Goal: Task Accomplishment & Management: Complete application form

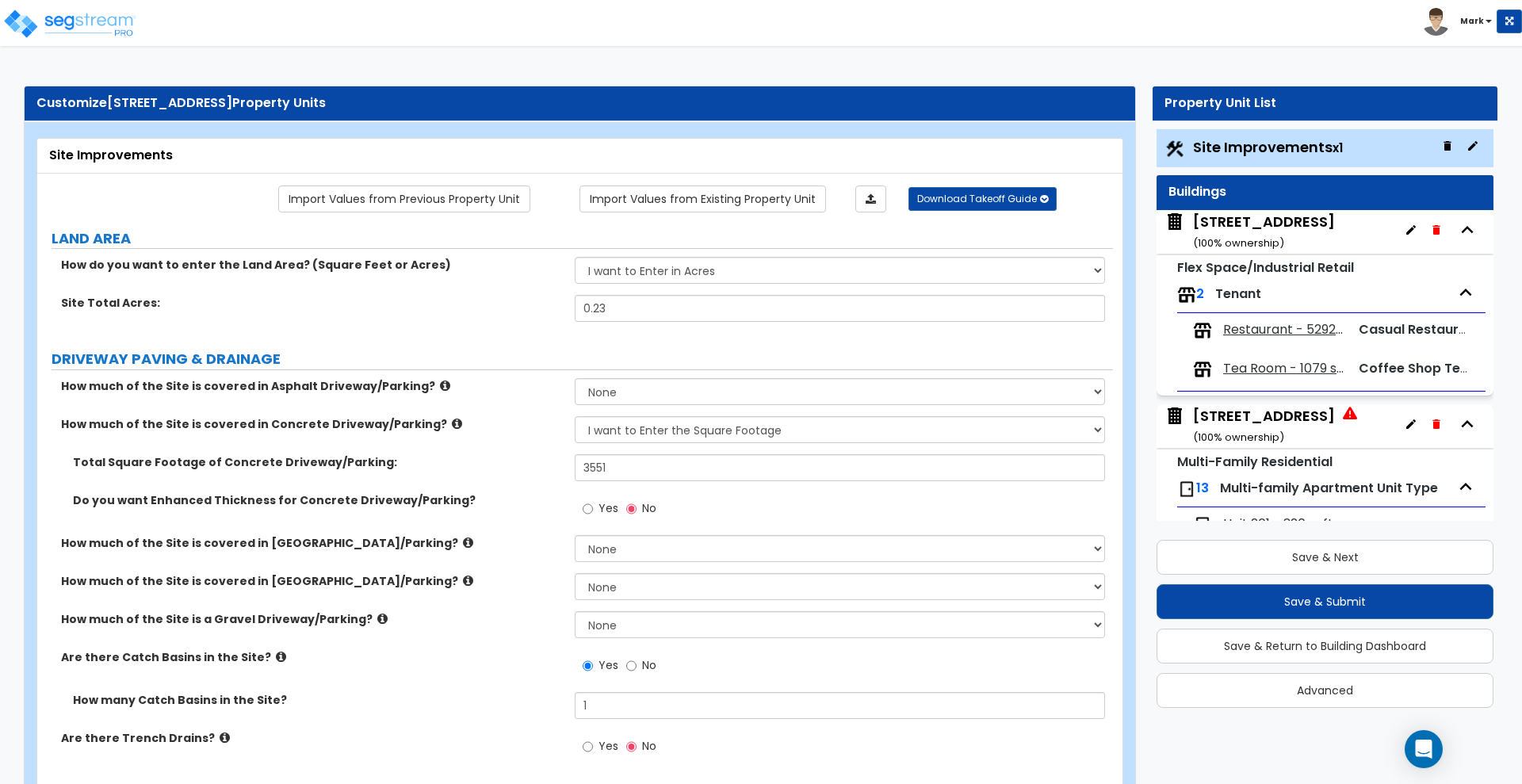
select select "2"
select select "1"
select select "2"
select select "1"
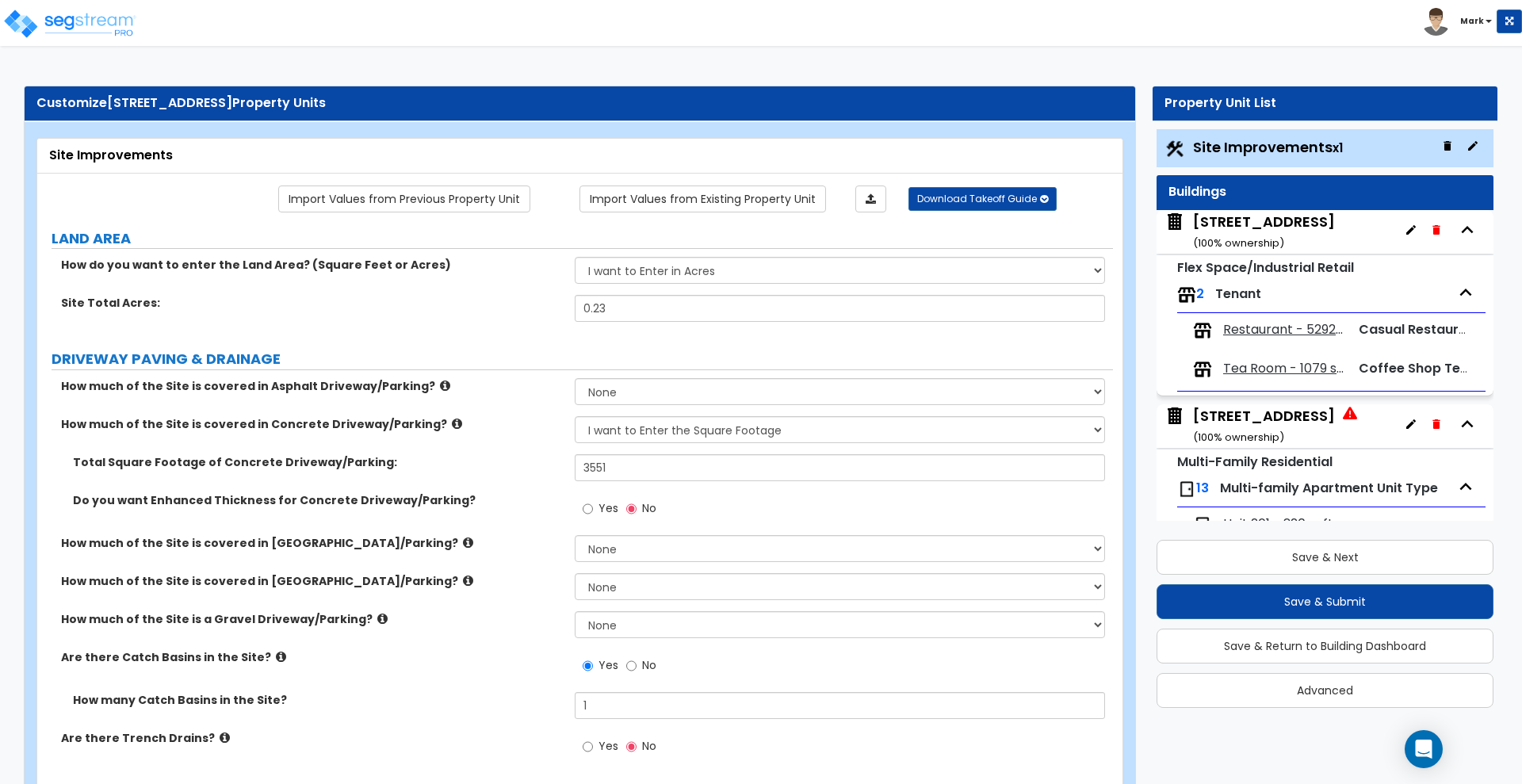
select select "1"
select select "6"
select select "2"
select select "1"
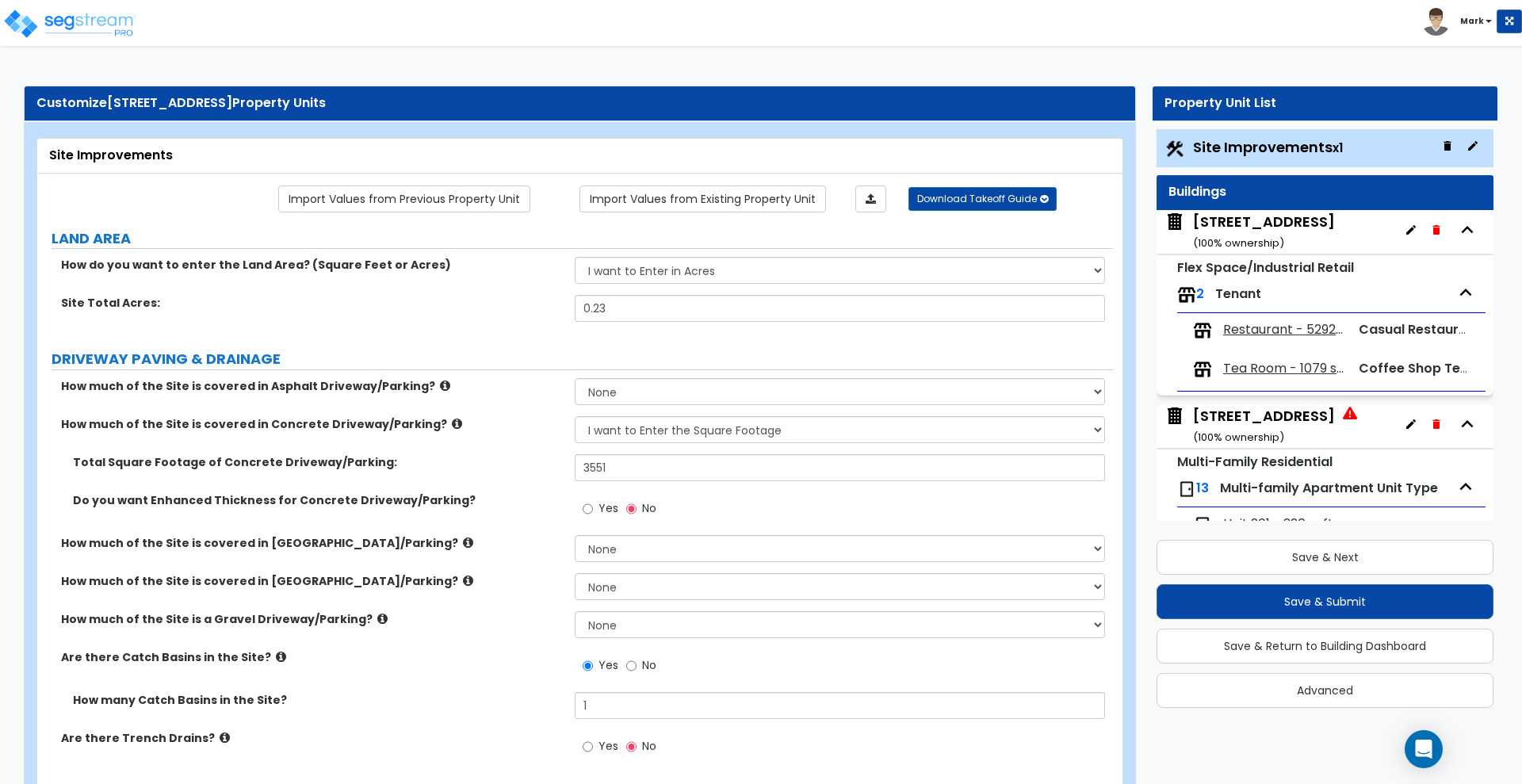
select select "2"
select select "1"
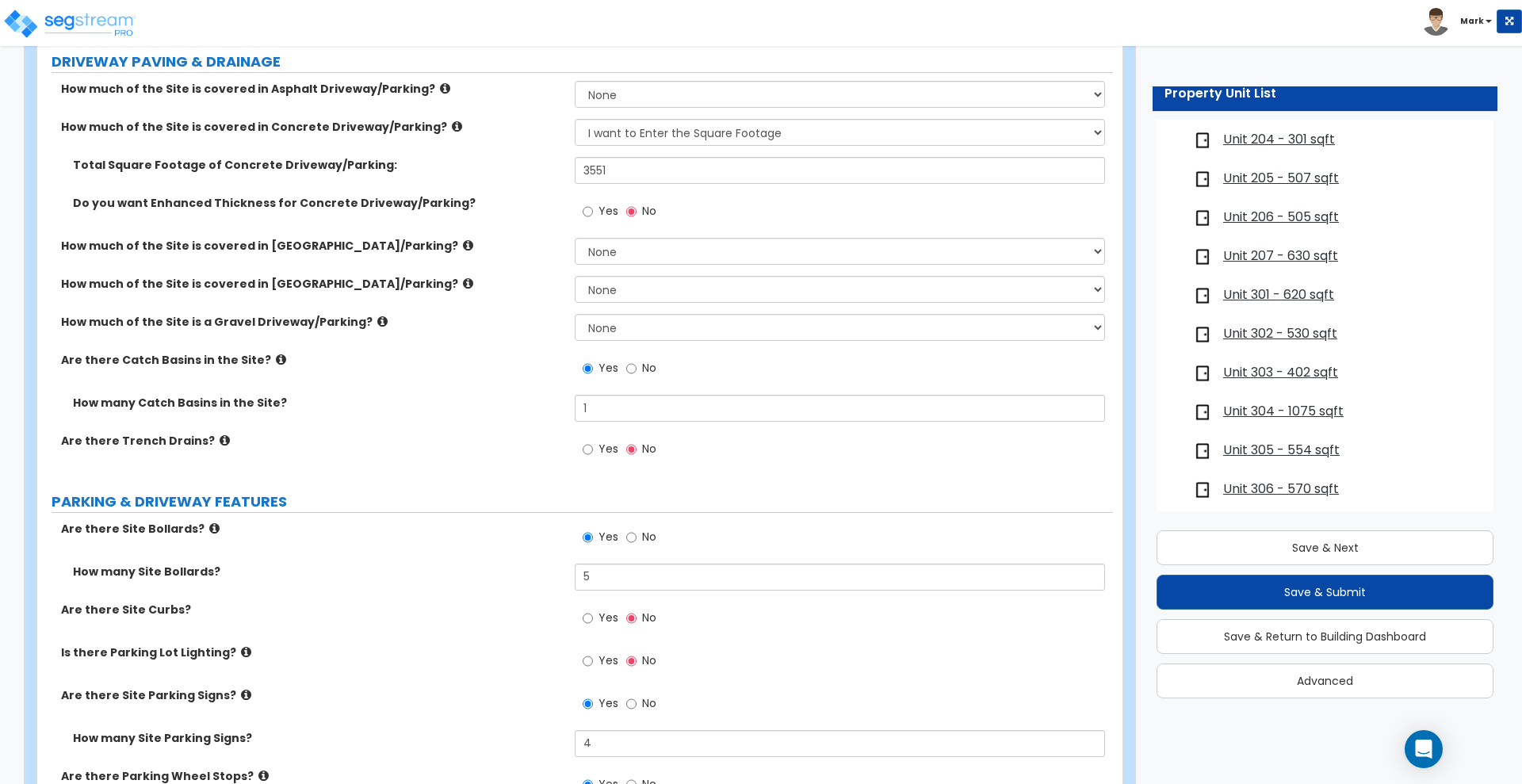
scroll to position [495, 0]
click at [1256, 407] on span "Unit 304 - 1075 sqft" at bounding box center [1283, 408] width 121 height 19
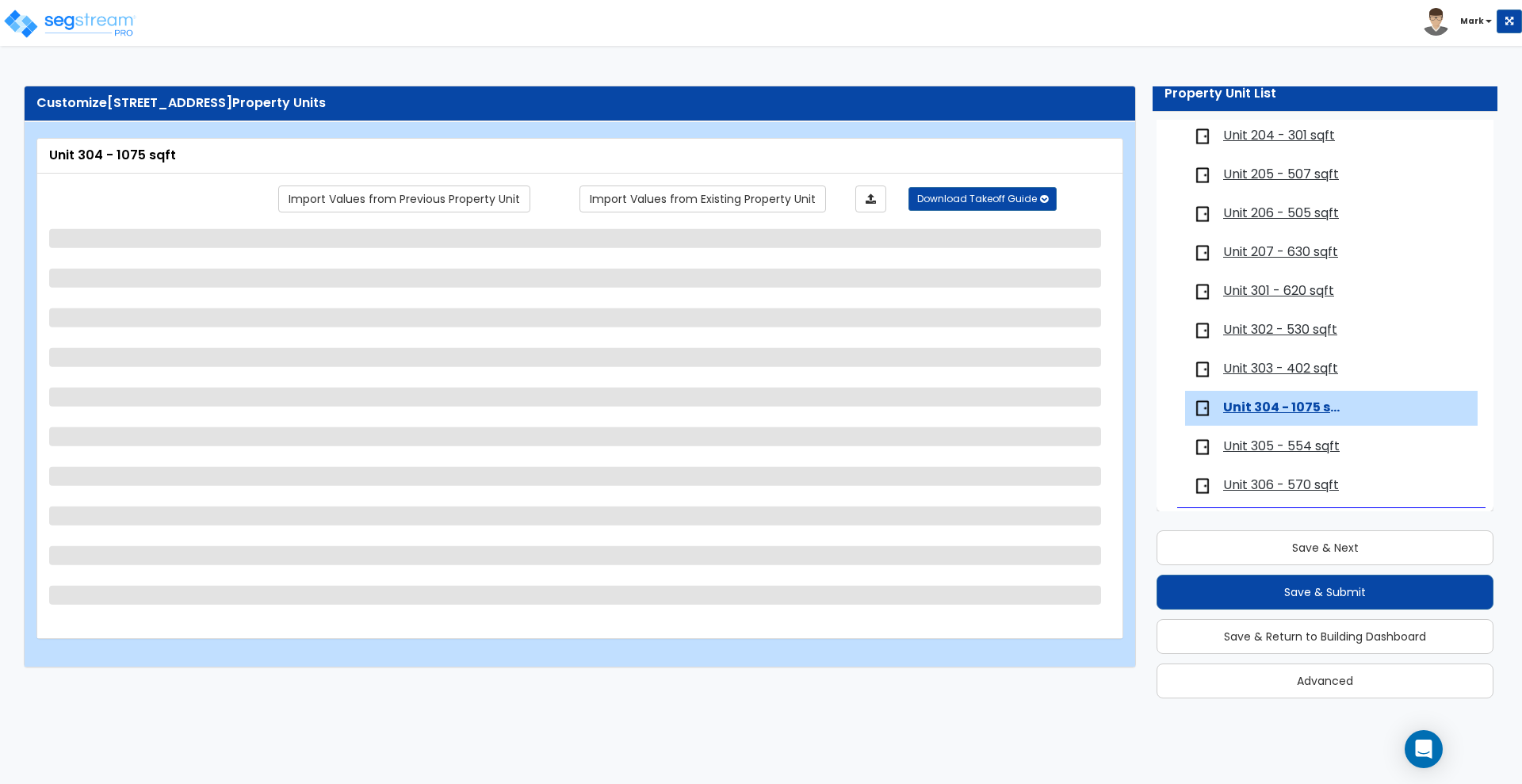
scroll to position [504, 0]
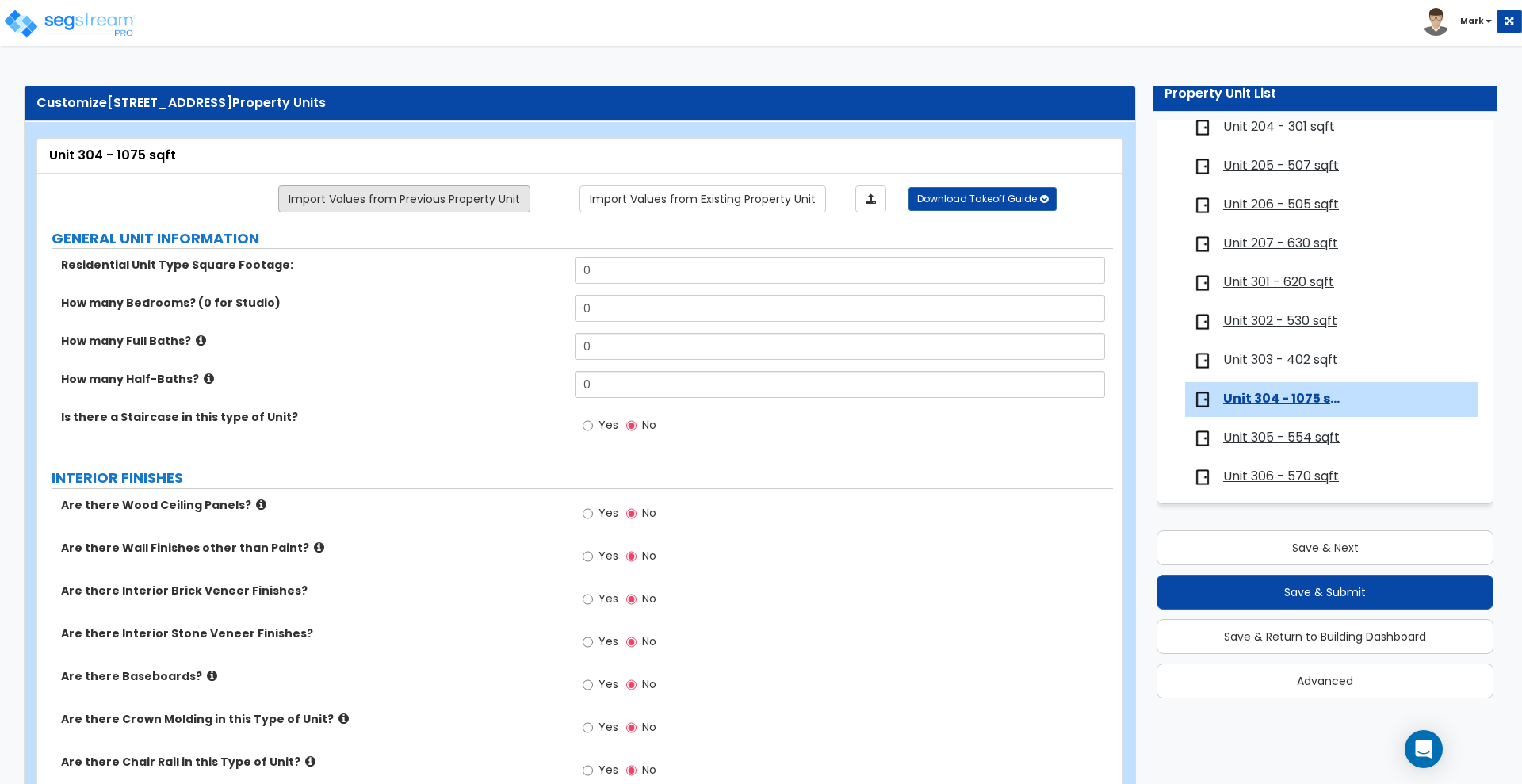
click at [459, 195] on link "Import Values from Previous Property Unit" at bounding box center [404, 198] width 253 height 27
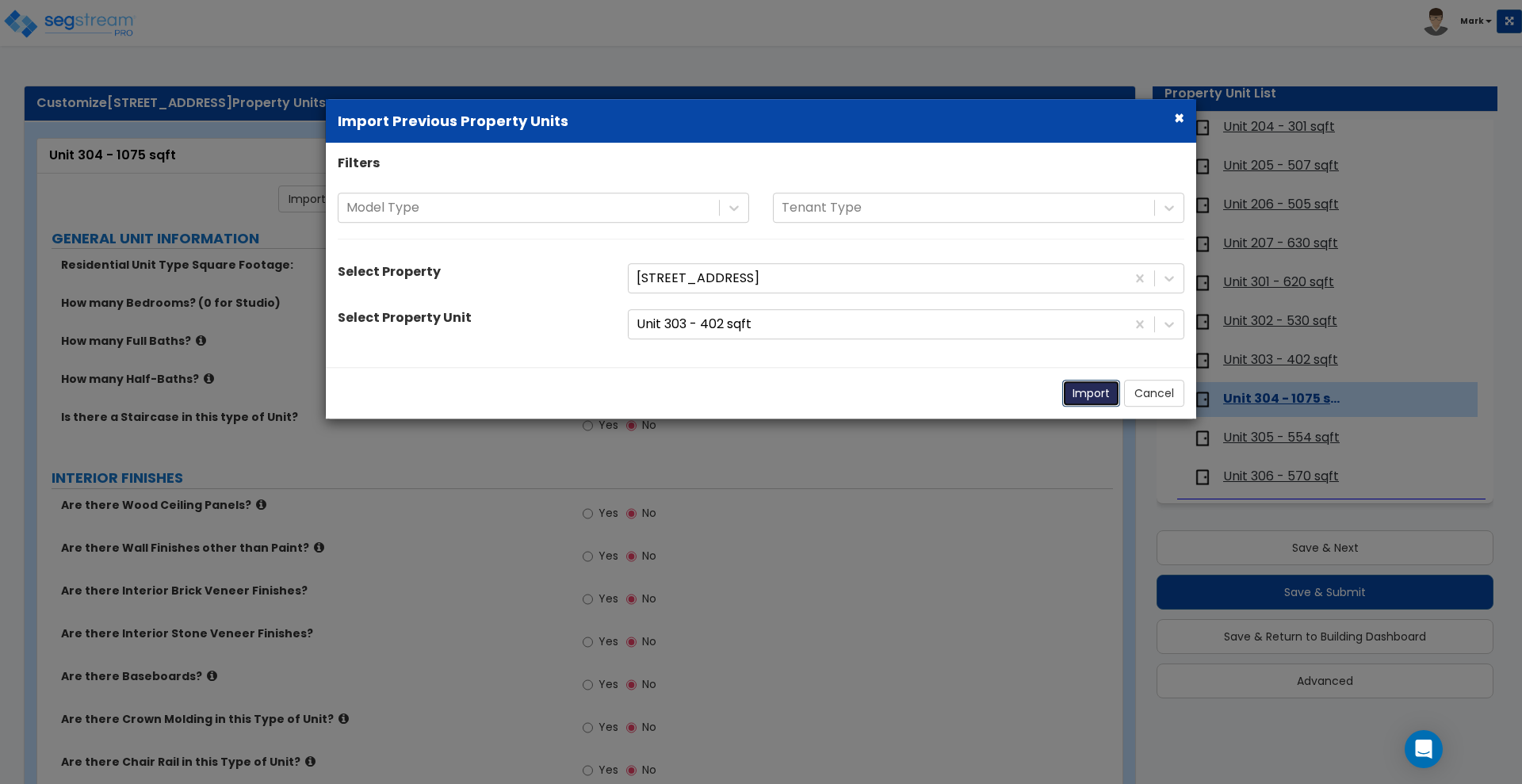
click at [1088, 397] on button "Import" at bounding box center [1091, 393] width 58 height 27
type input "402"
type input "1"
radio input "true"
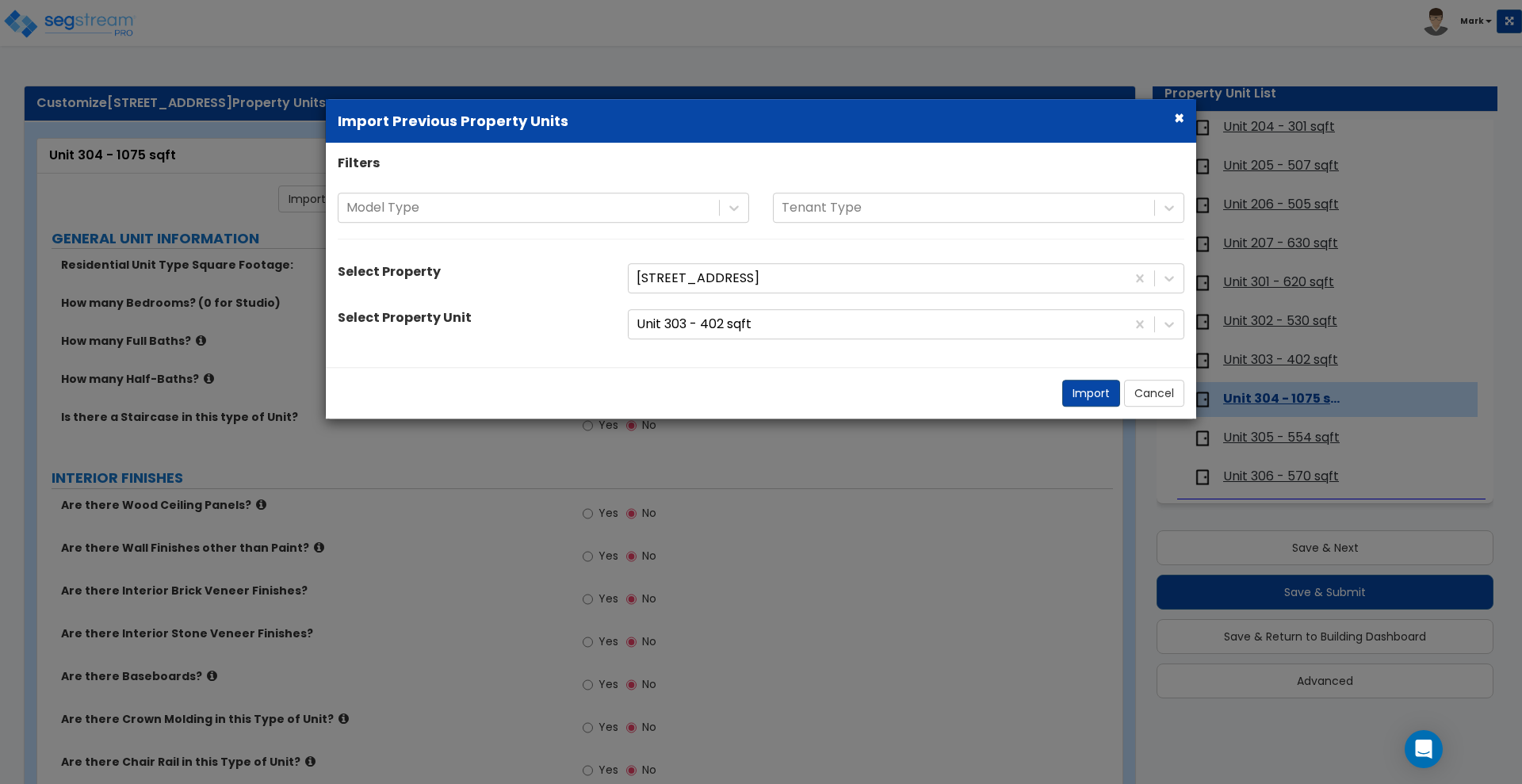
select select "5"
select select "1"
select select "2"
select select "1"
radio input "true"
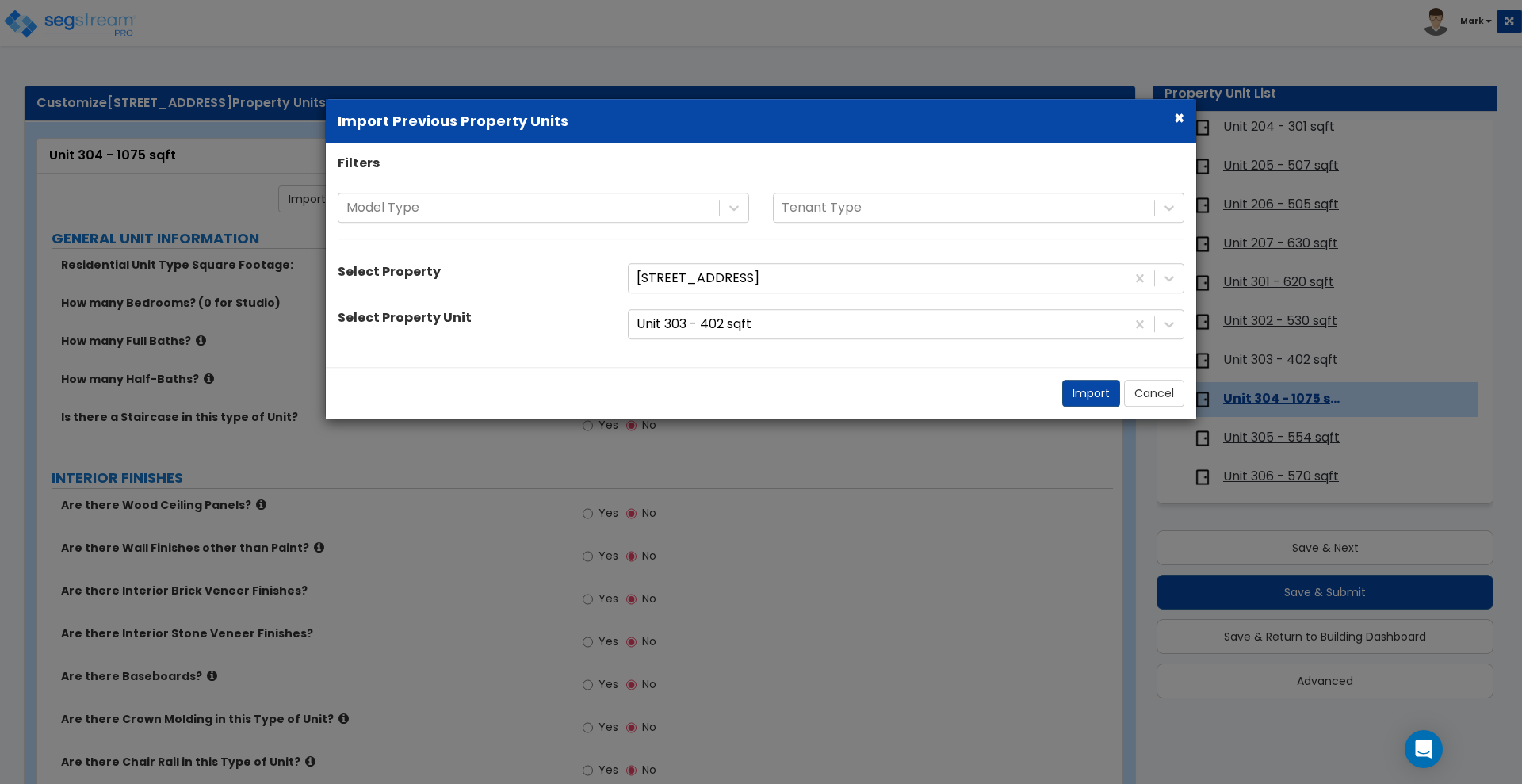
radio input "true"
type input "1"
select select "1"
type input "12"
type input "14"
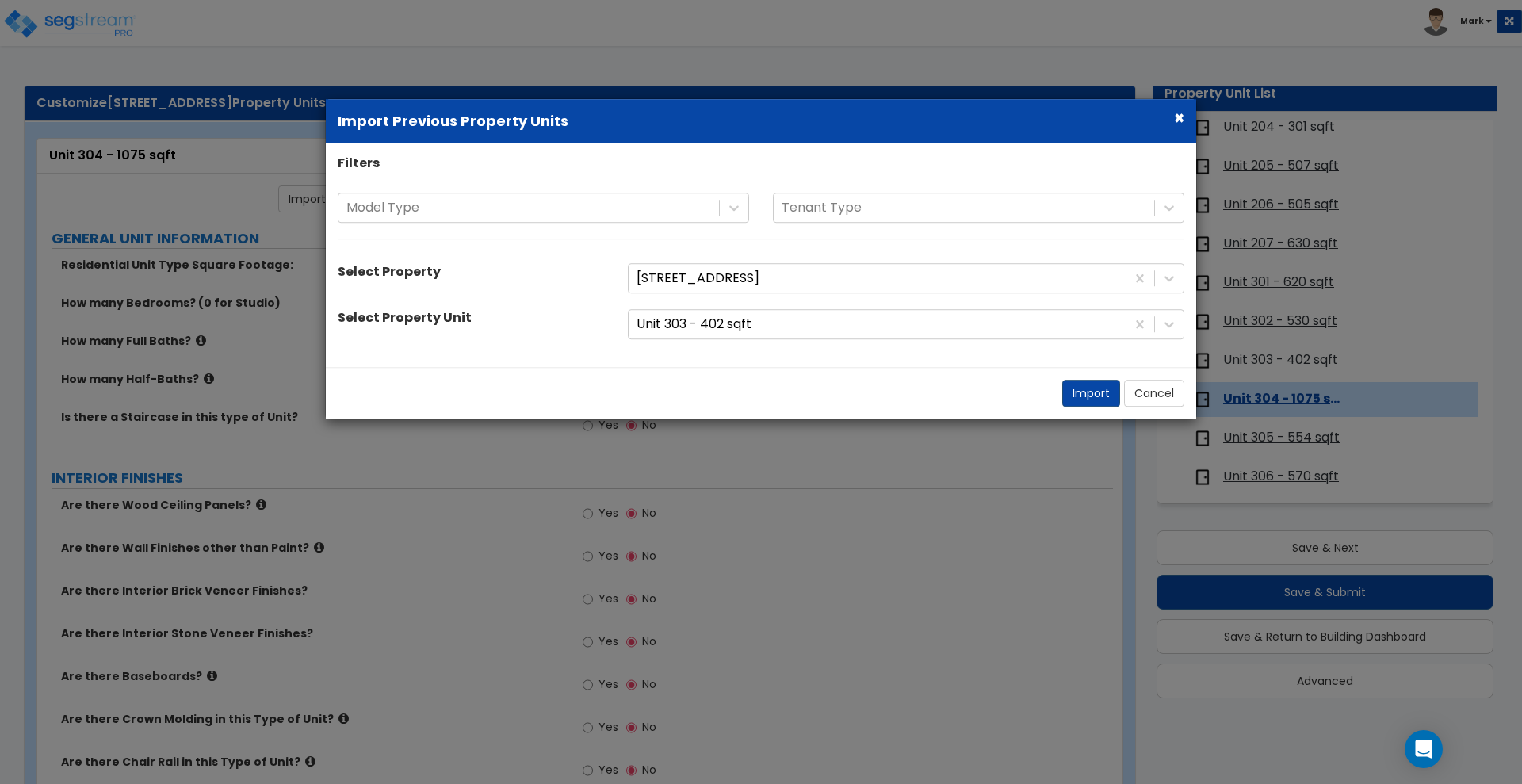
select select "2"
select select "1"
radio input "true"
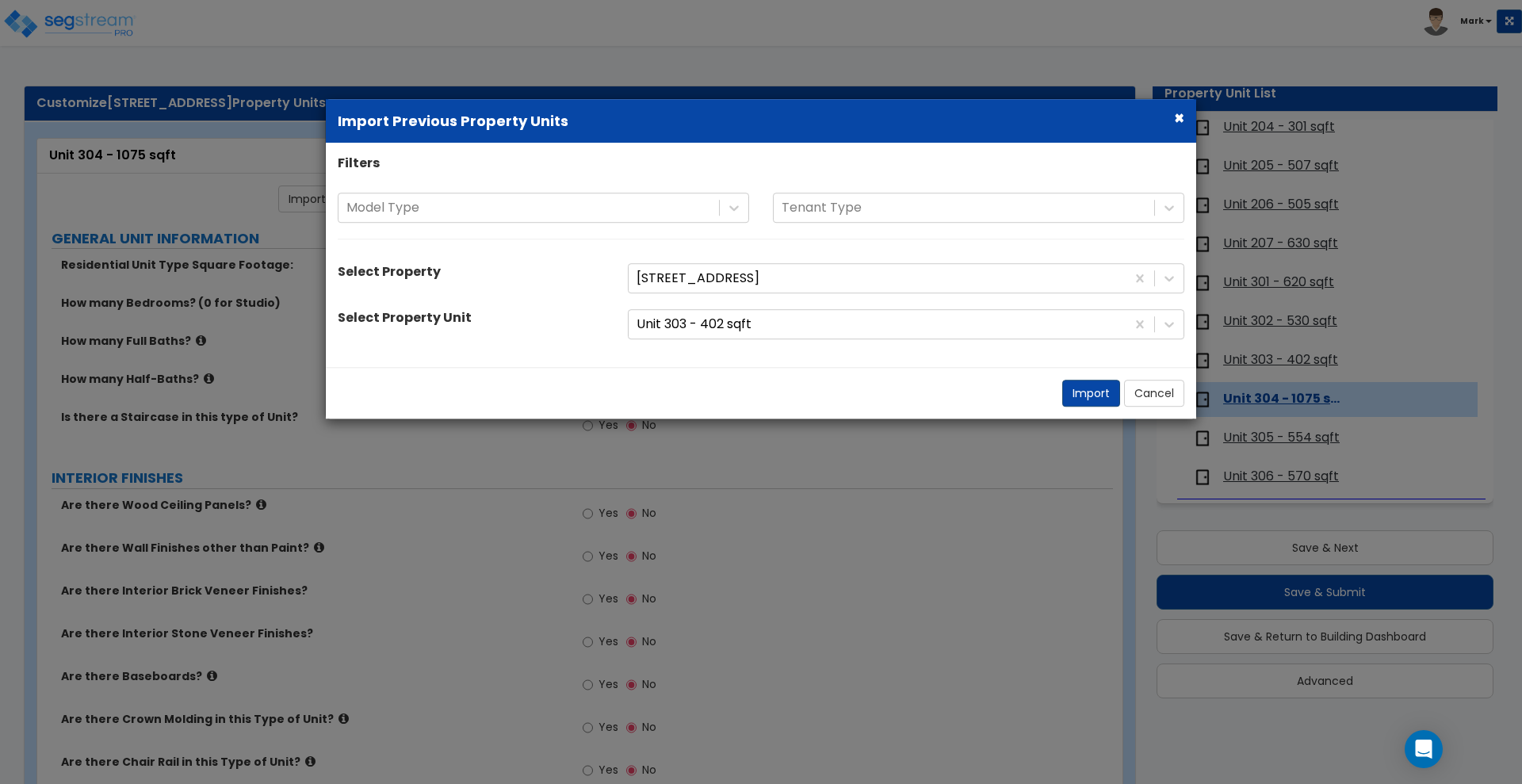
radio input "true"
select select "2"
select select "1"
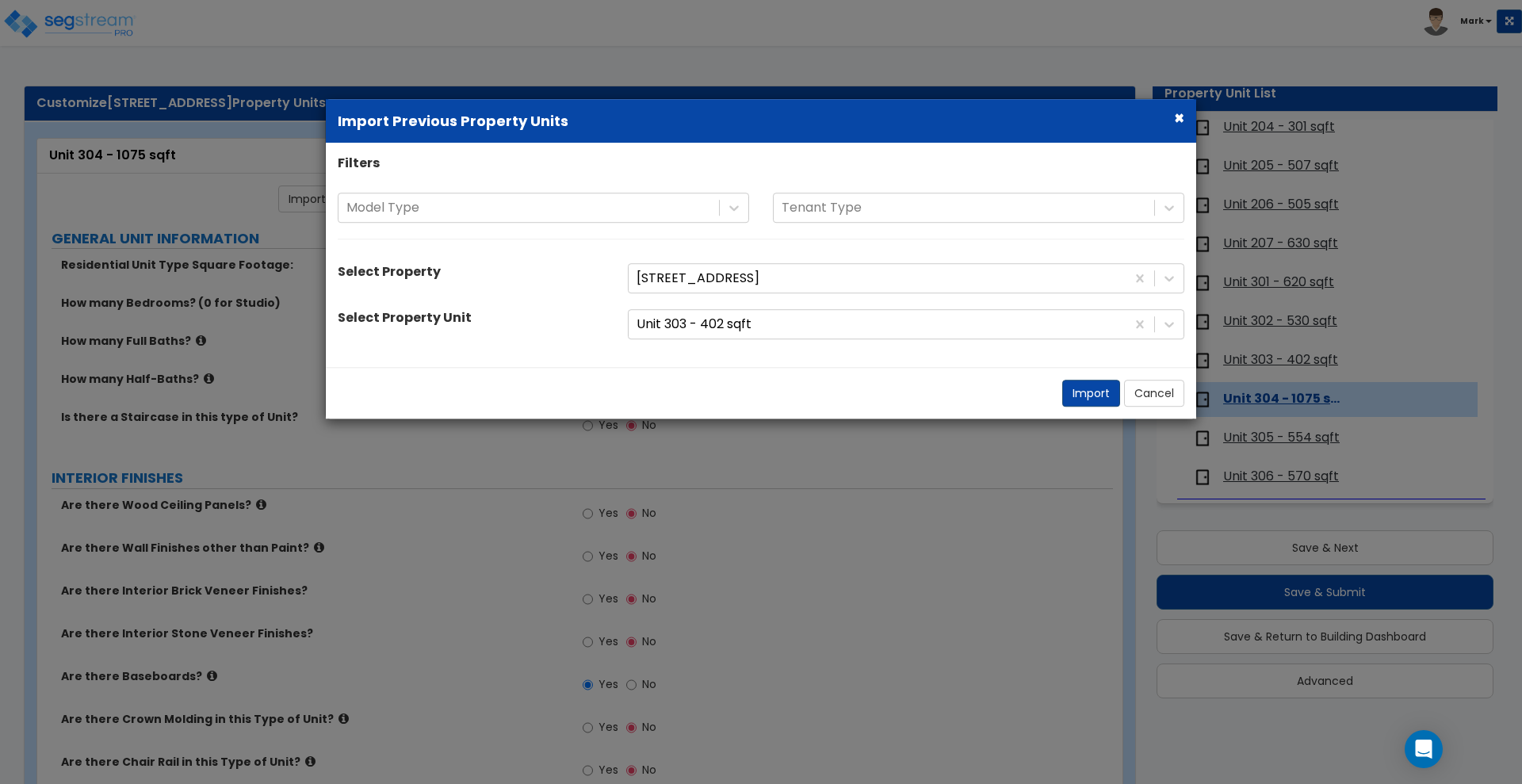
select select "3"
select select "2"
select select "1"
select select "2"
select select "1"
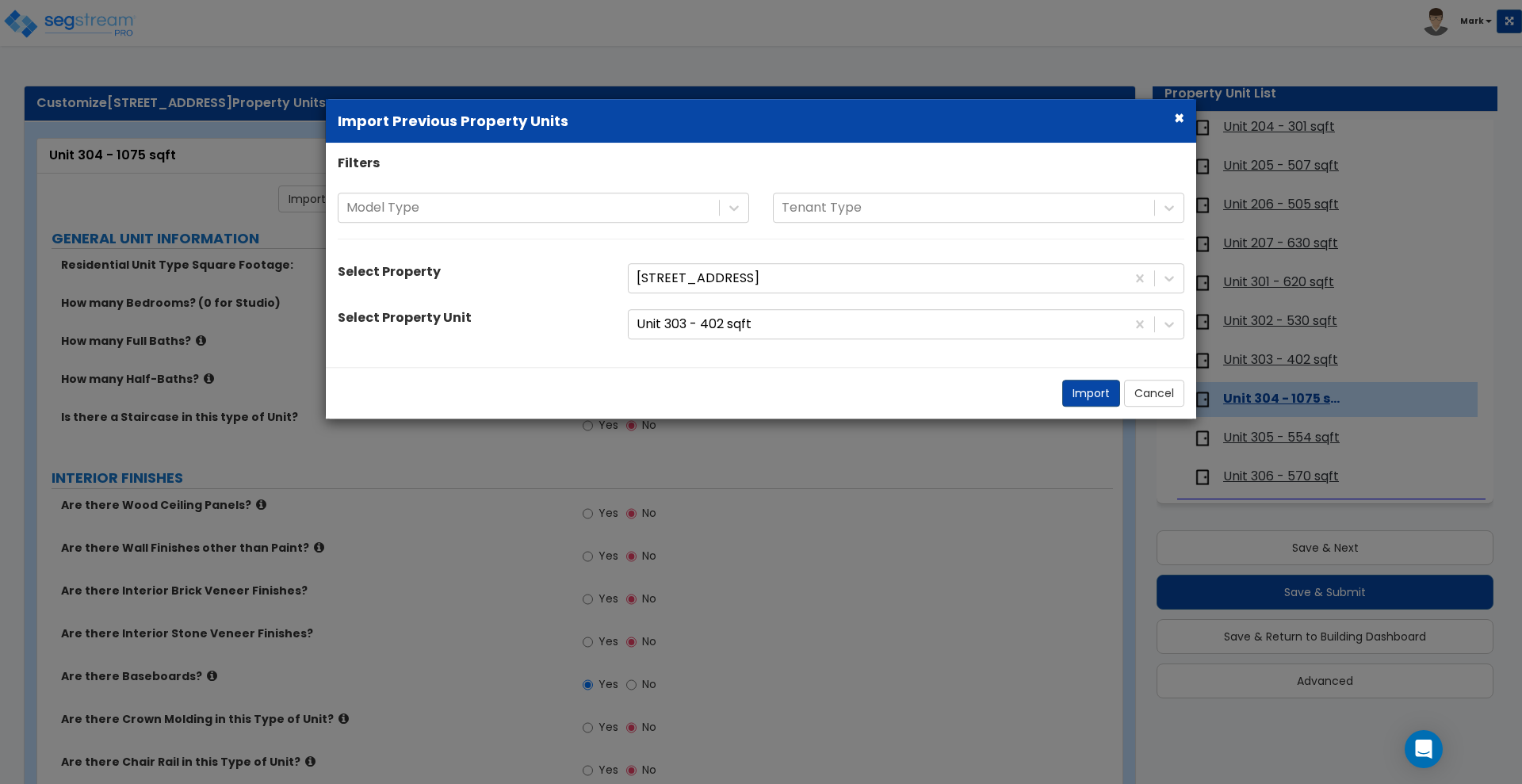
select select "3"
select select "1"
select select "2"
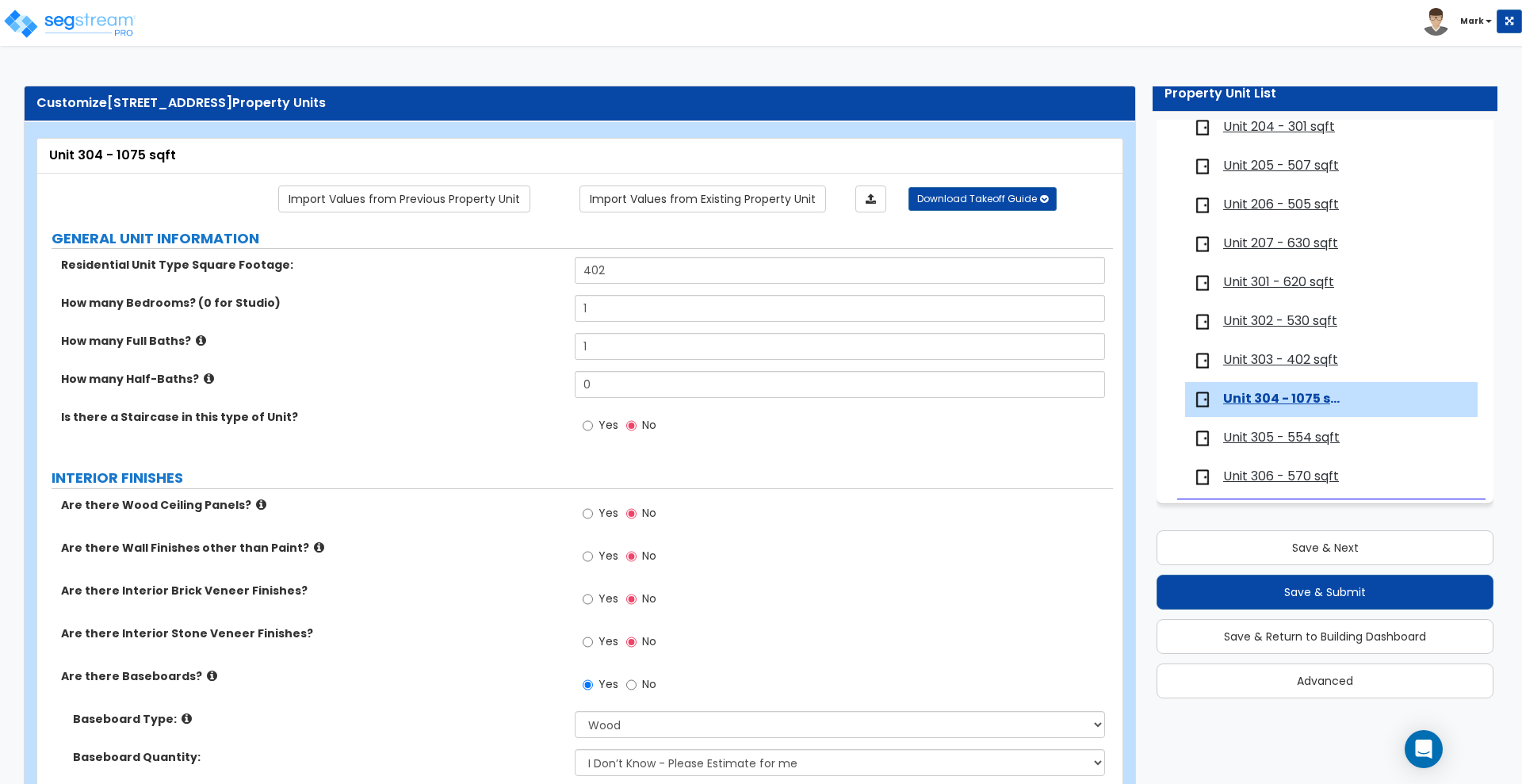
click at [486, 268] on label "Residential Unit Type Square Footage:" at bounding box center [311, 264] width 502 height 16
drag, startPoint x: 643, startPoint y: 271, endPoint x: 433, endPoint y: 257, distance: 210.5
click at [433, 257] on div "Residential Unit Type Square Footage: 402" at bounding box center [575, 275] width 1076 height 38
type input "1,075"
drag, startPoint x: 601, startPoint y: 309, endPoint x: 507, endPoint y: 297, distance: 94.8
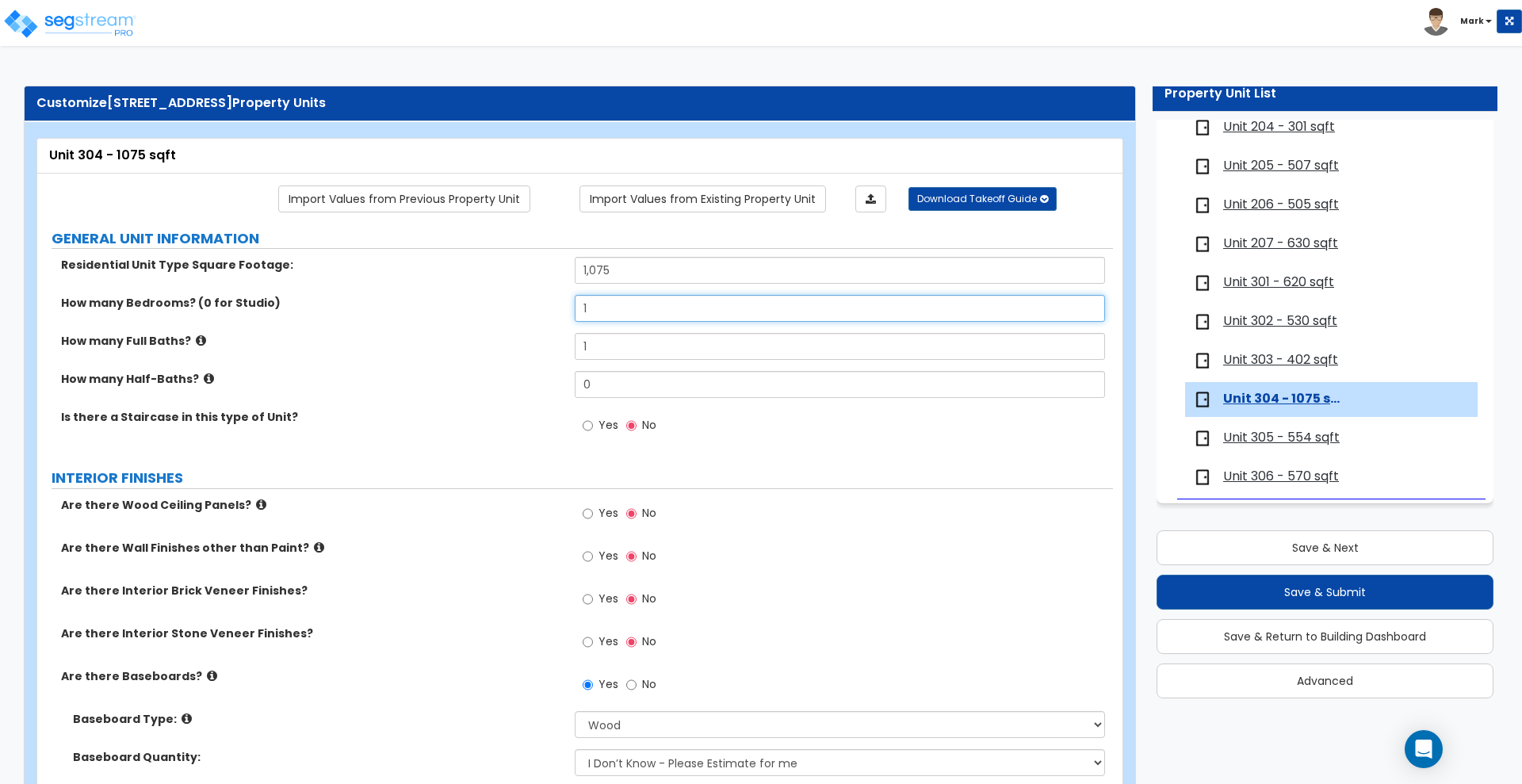
click at [507, 298] on div "How many Bedrooms? (0 for Studio) 1" at bounding box center [575, 313] width 1076 height 38
type input "2"
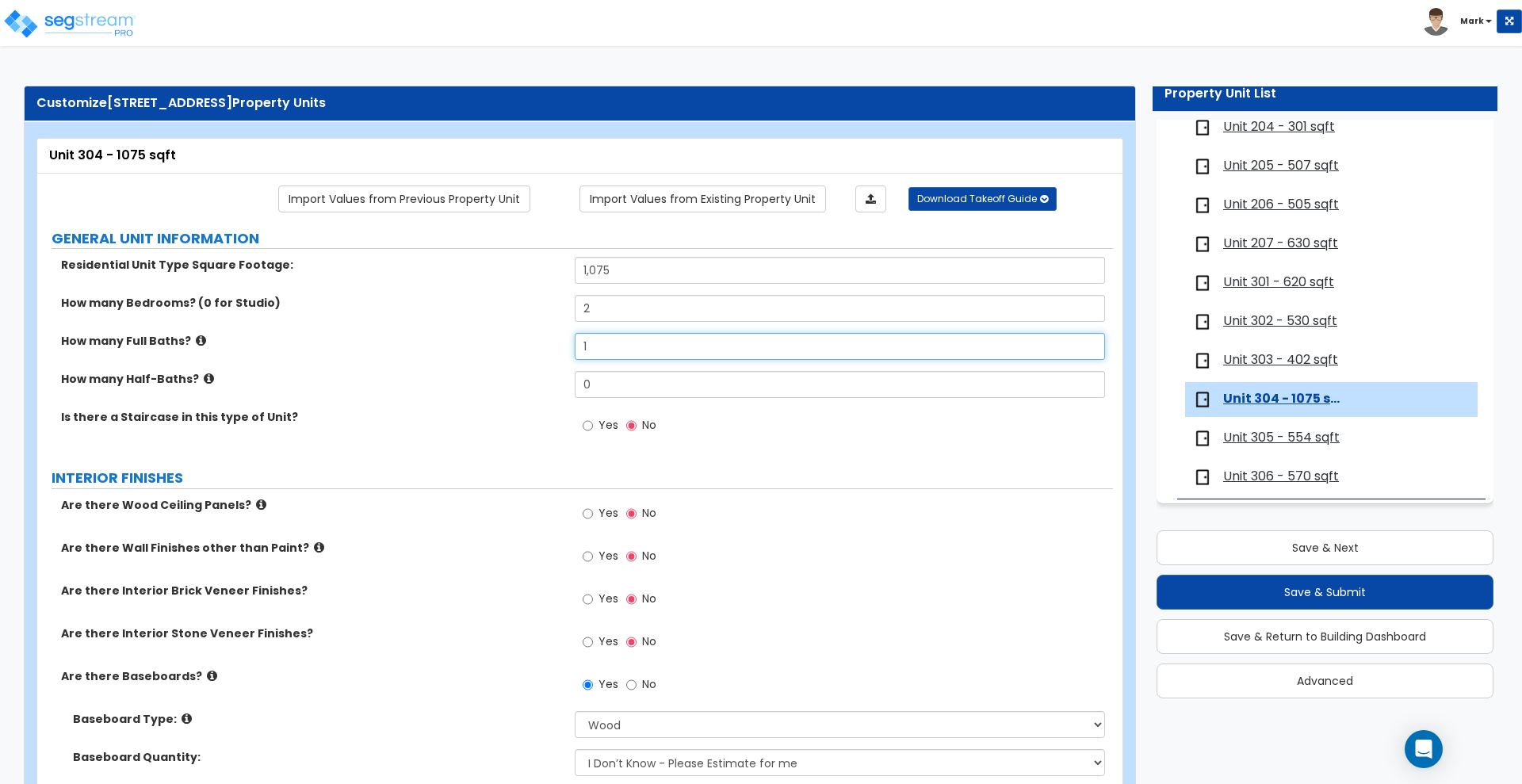
drag, startPoint x: 601, startPoint y: 347, endPoint x: 466, endPoint y: 326, distance: 136.6
click at [467, 328] on div "Residential Unit Type Square Footage: 1,075 How many Bedrooms? (0 for Studio) 2…" at bounding box center [575, 354] width 1052 height 195
type input "2"
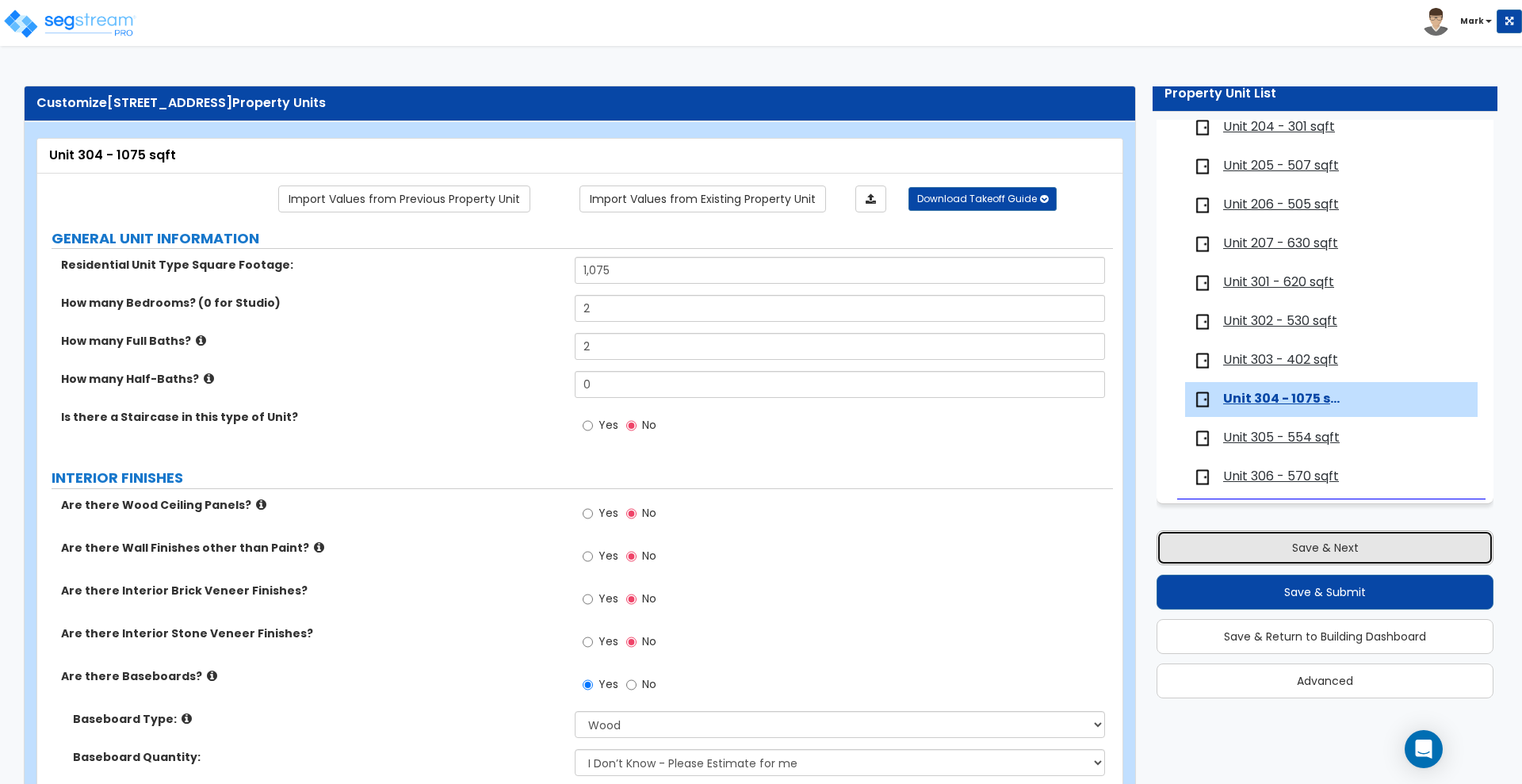
click at [1258, 547] on button "Save & Next" at bounding box center [1325, 548] width 337 height 35
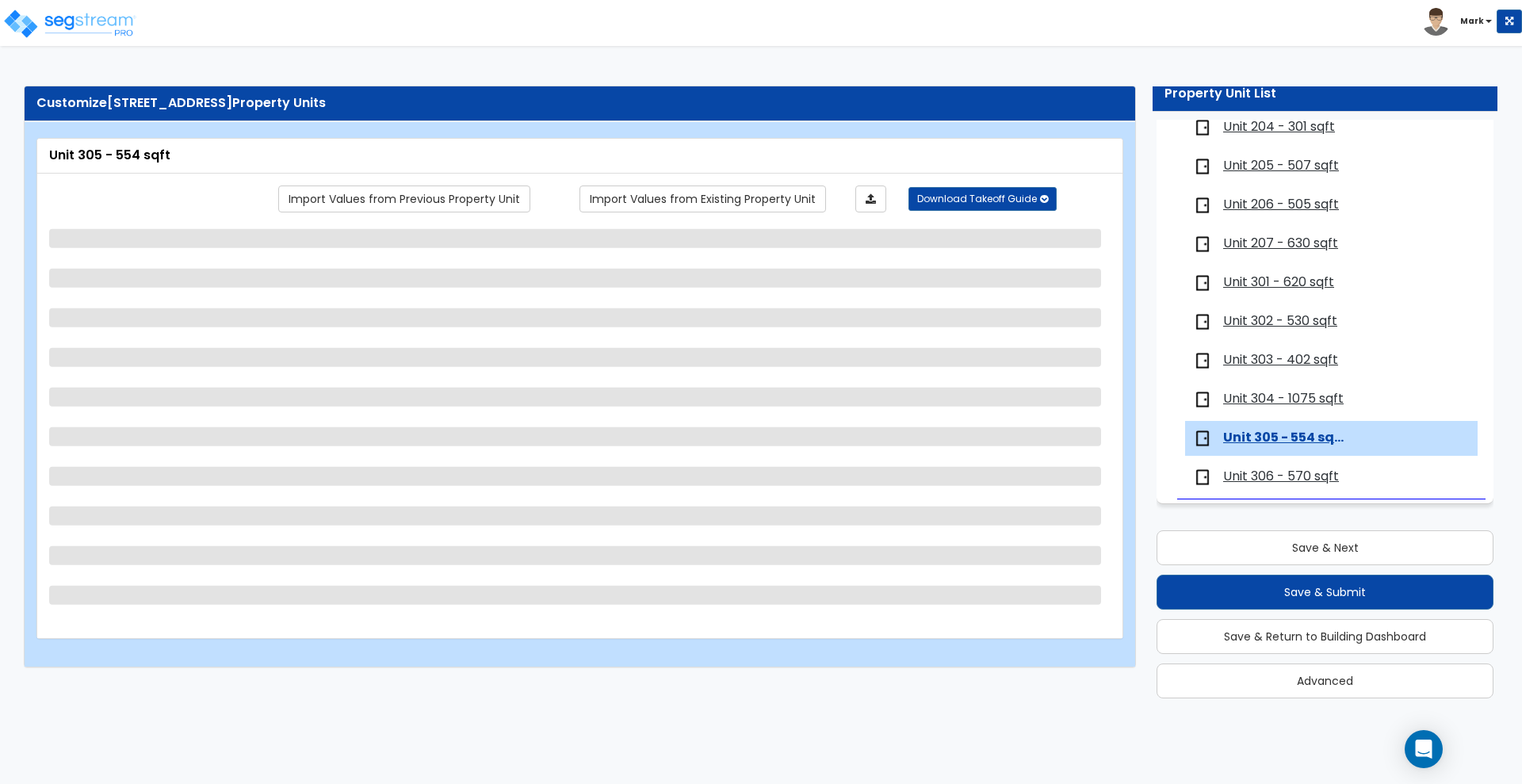
select select "1"
select select "5"
select select "1"
select select "2"
select select "3"
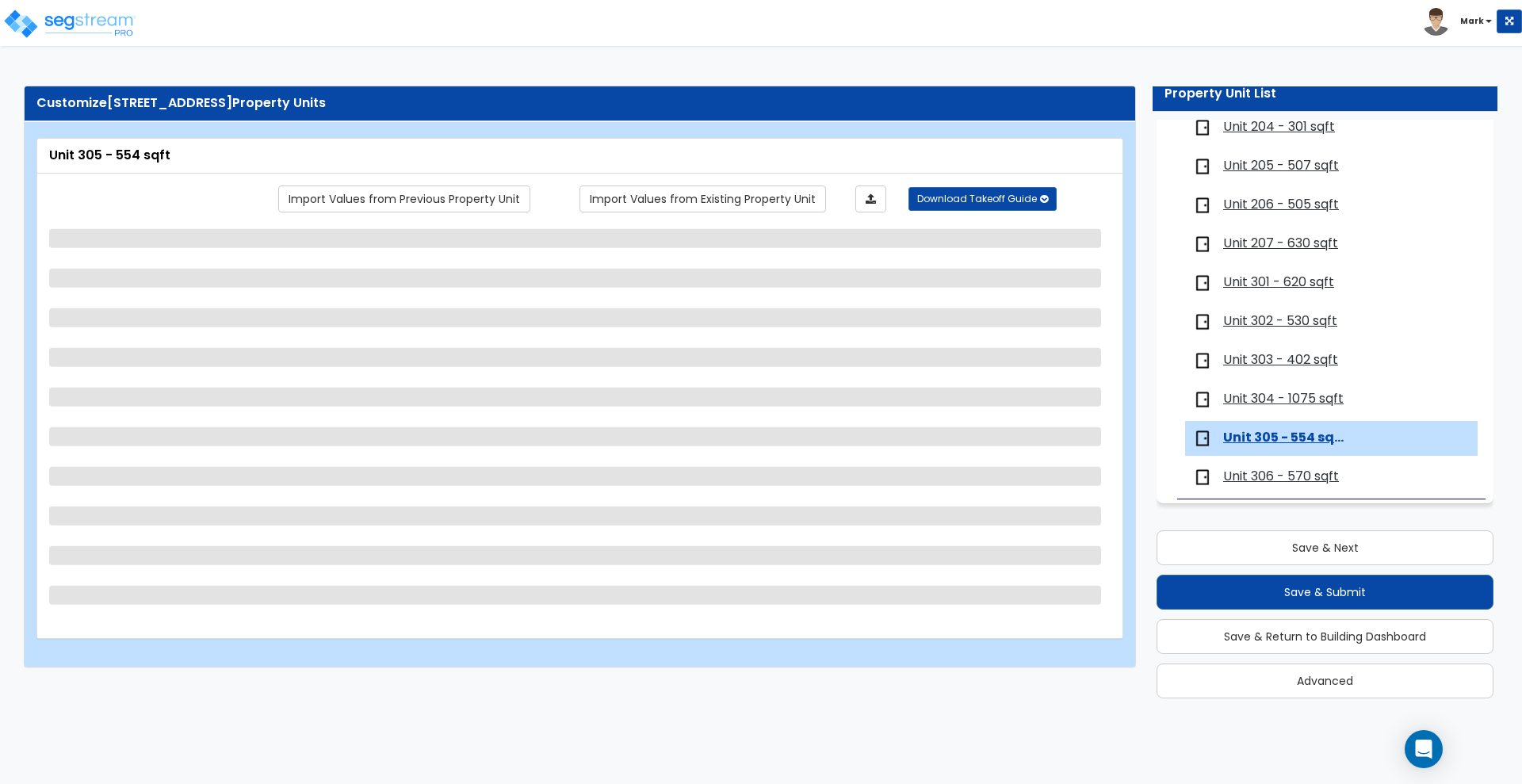
select select "2"
select select "1"
select select "2"
select select "1"
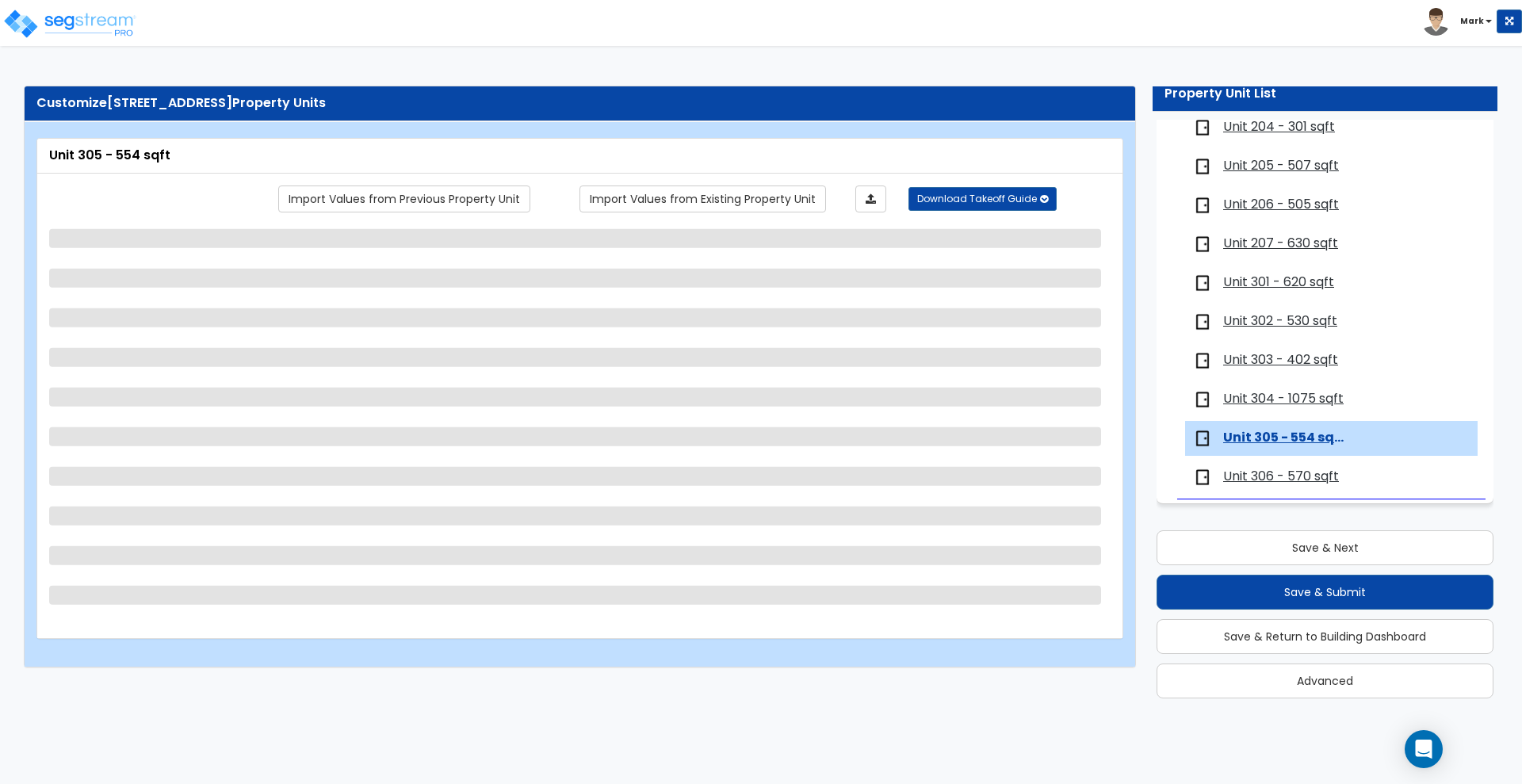
select select "3"
select select "1"
select select "2"
select select "1"
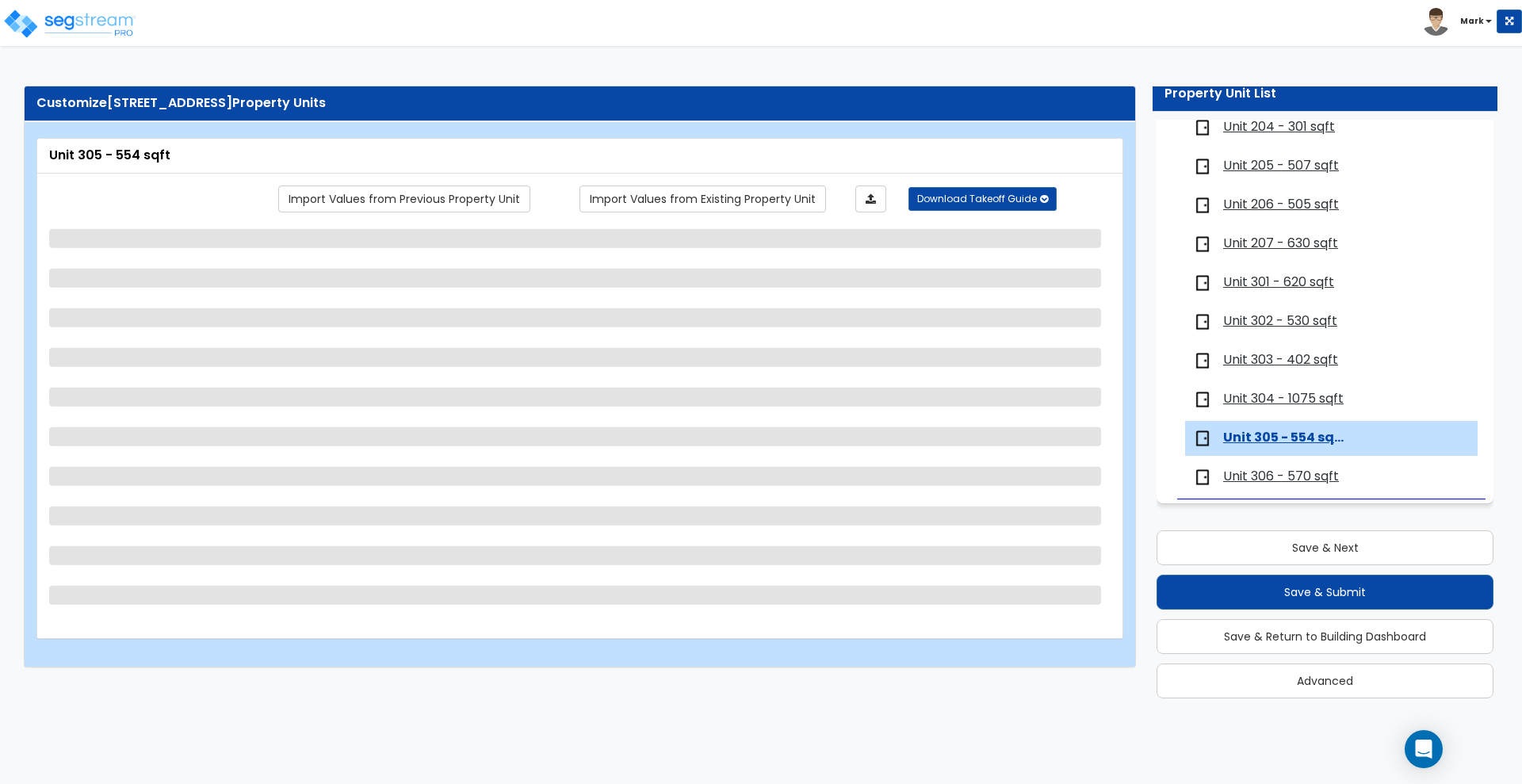
select select "1"
select select "2"
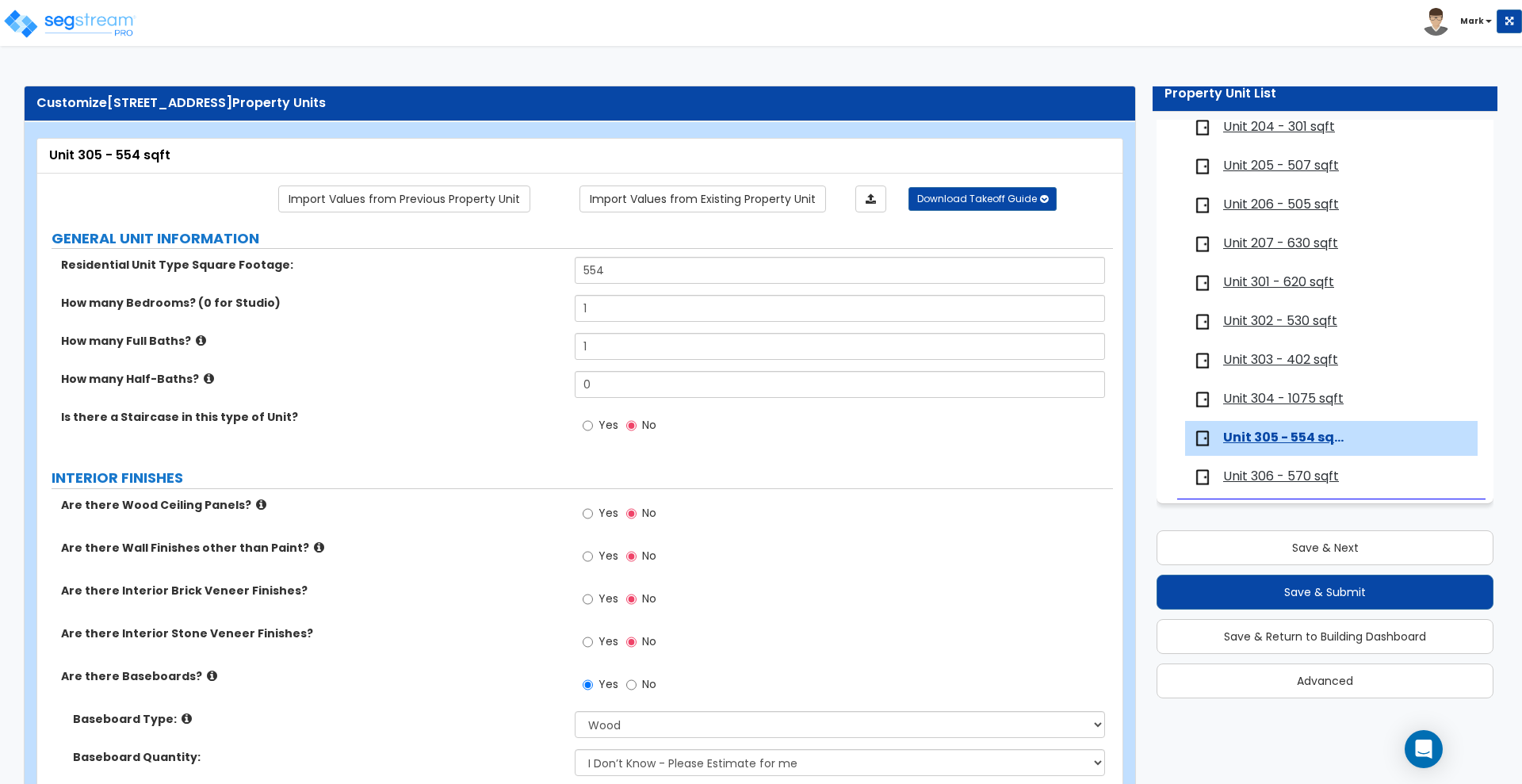
click at [1283, 398] on span "Unit 304 - 1075 sqft" at bounding box center [1283, 399] width 121 height 19
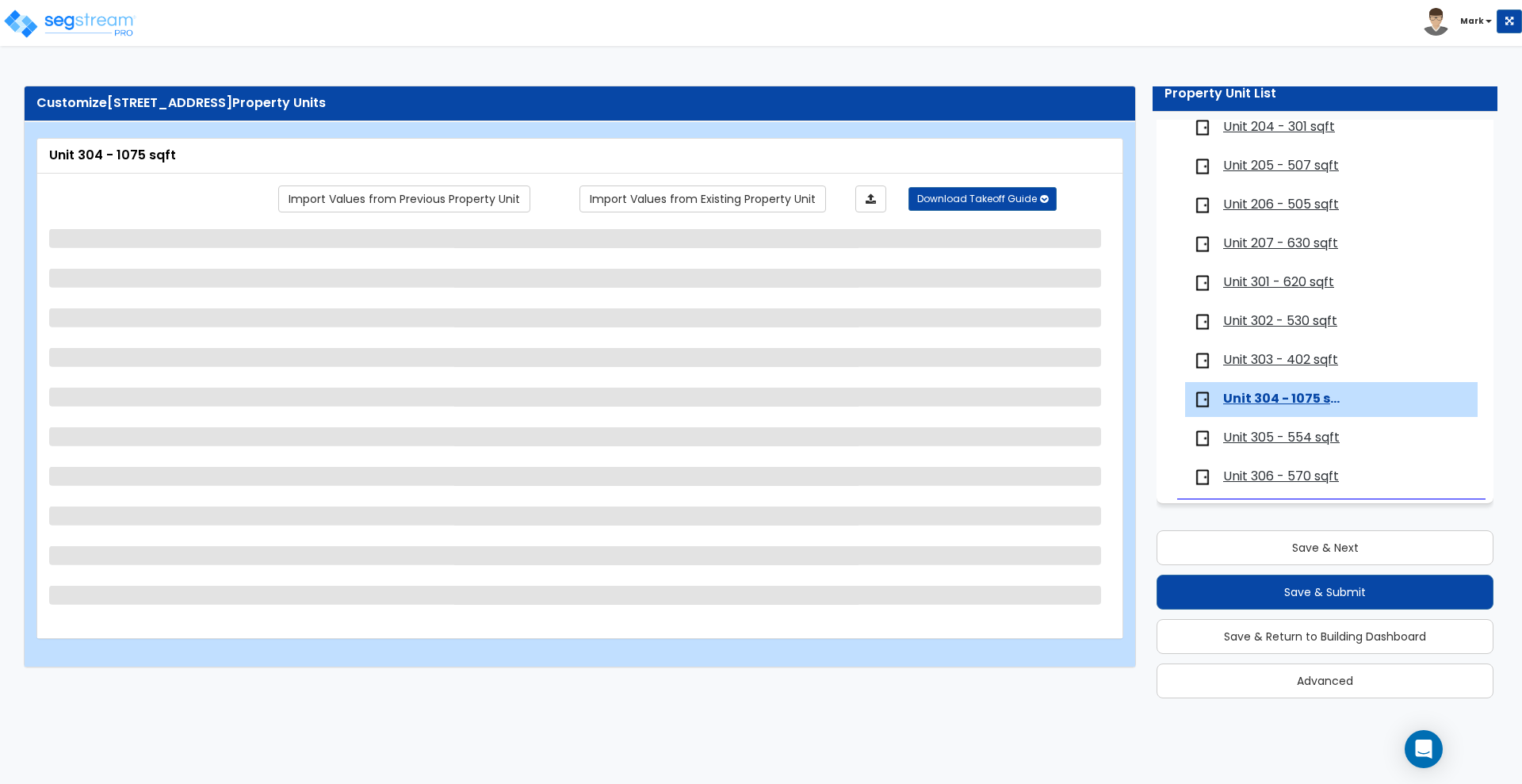
select select "1"
select select "5"
select select "1"
select select "2"
select select "3"
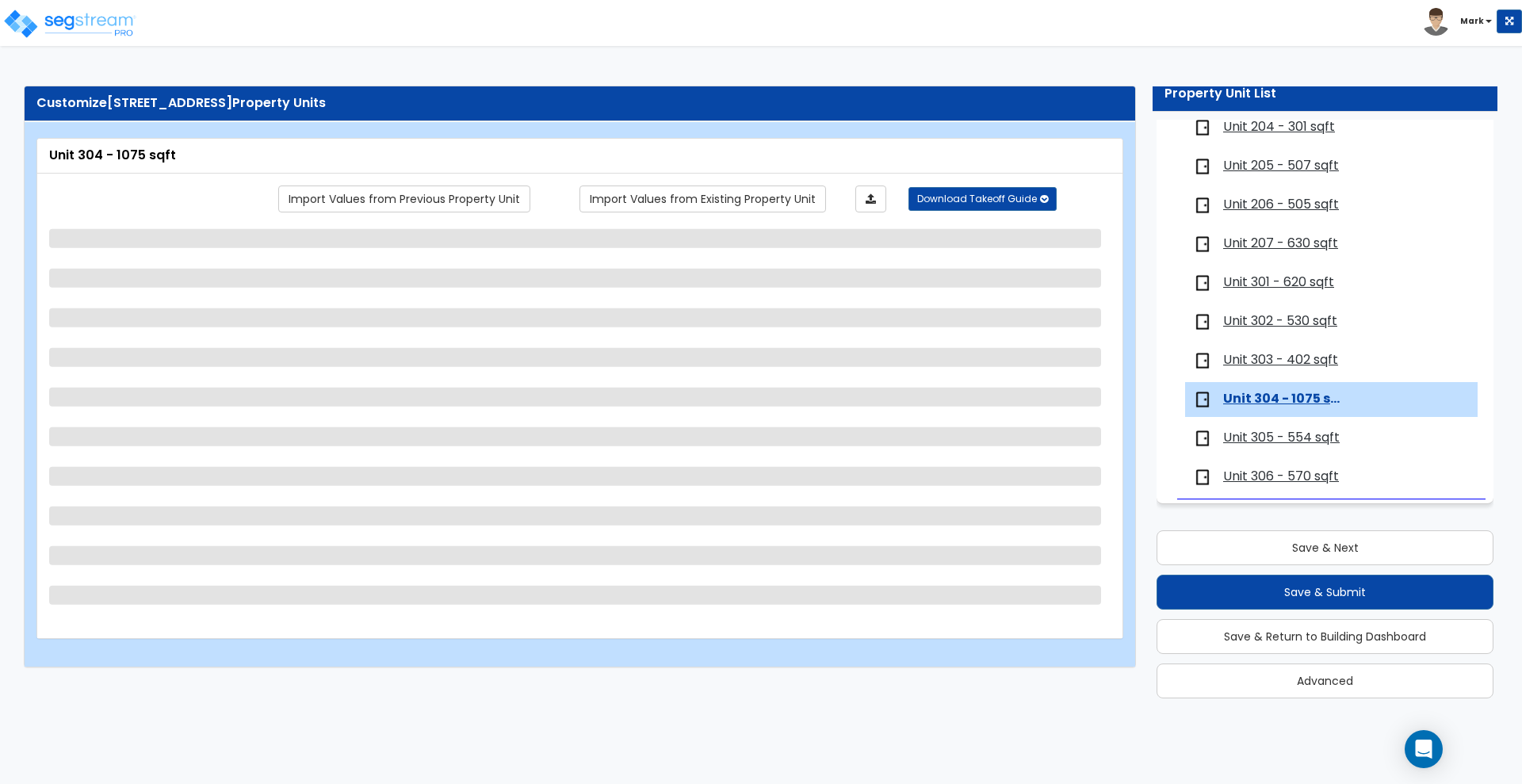
select select "2"
select select "1"
select select "2"
select select "1"
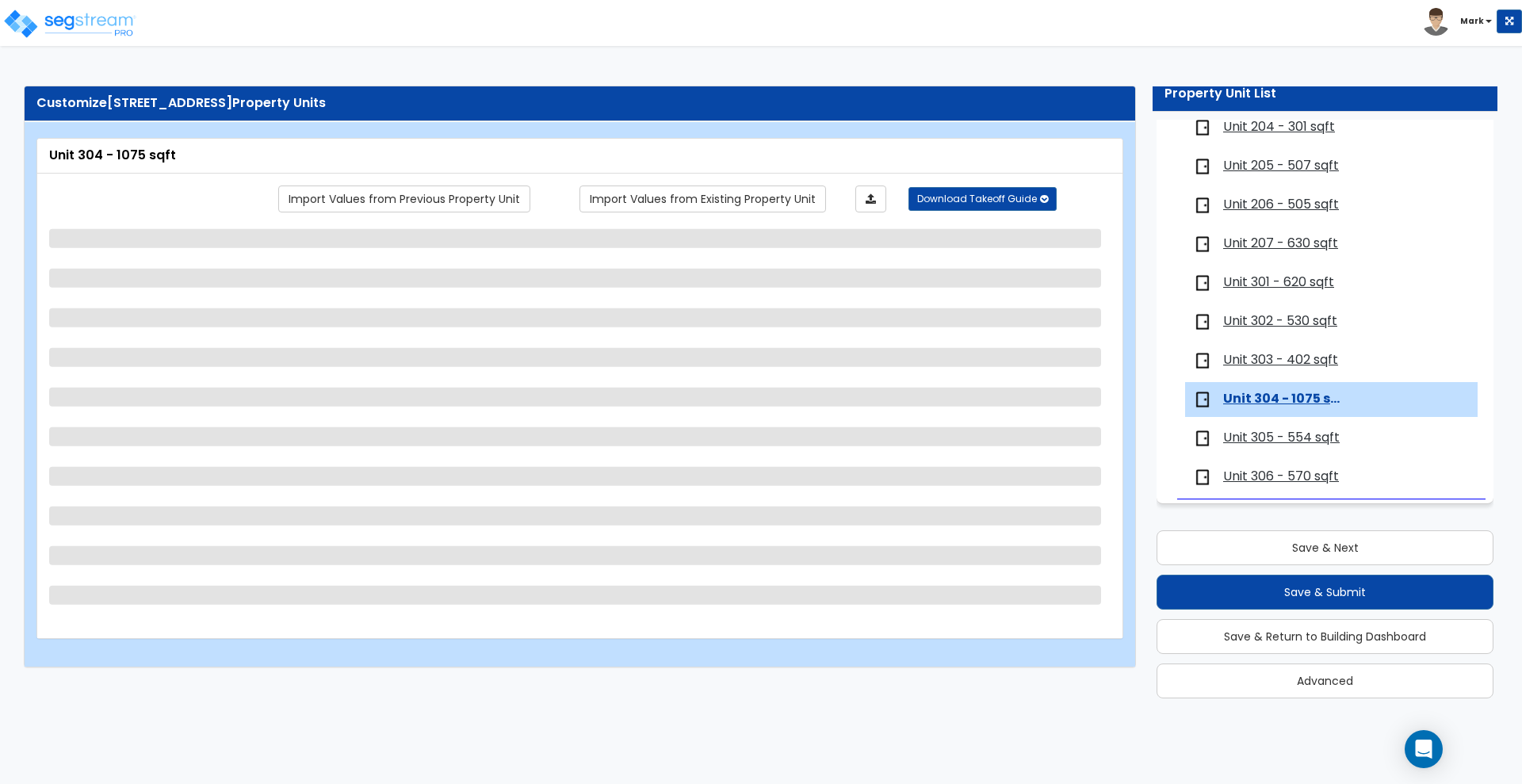
select select "3"
select select "1"
select select "2"
select select "1"
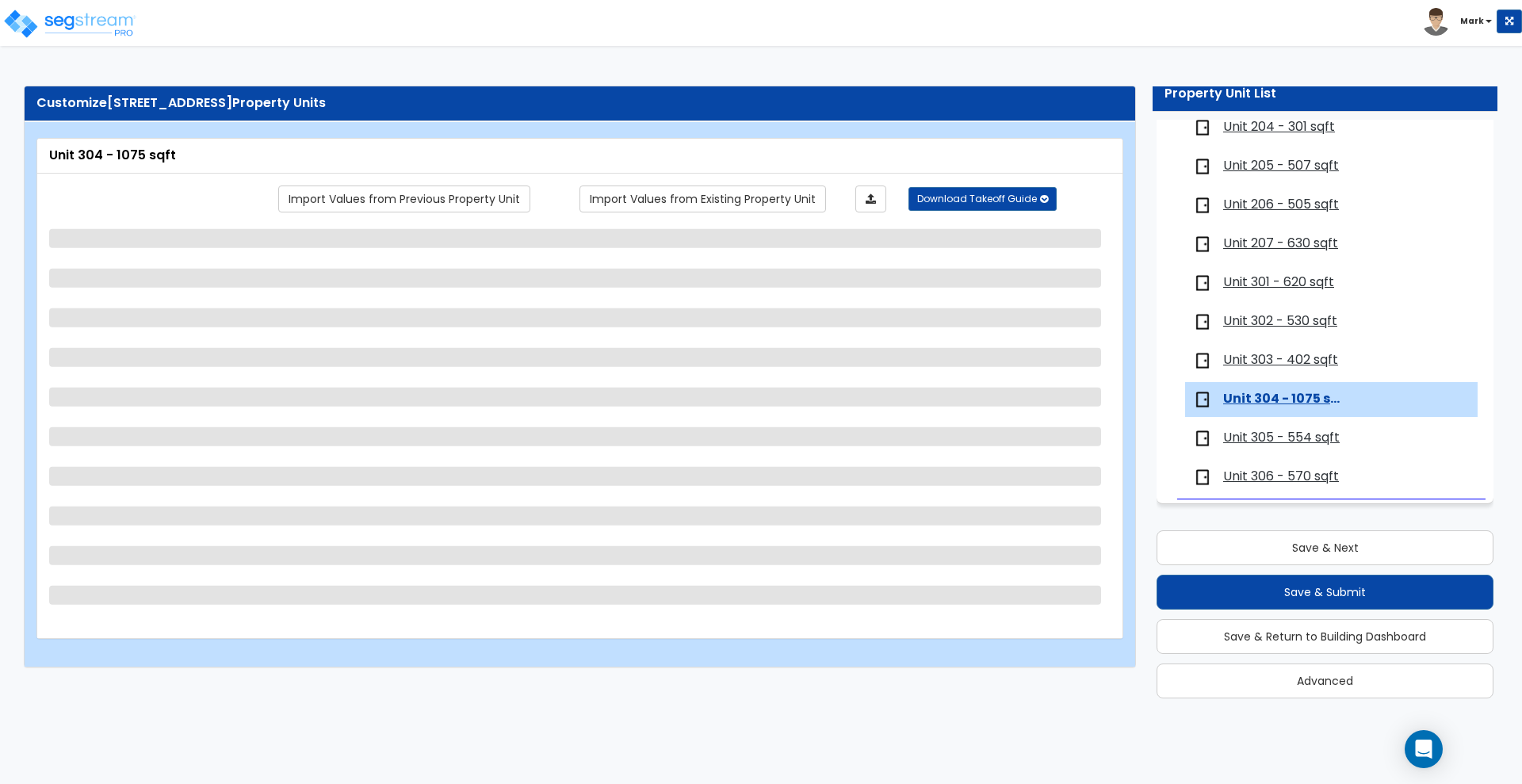
select select "1"
select select "2"
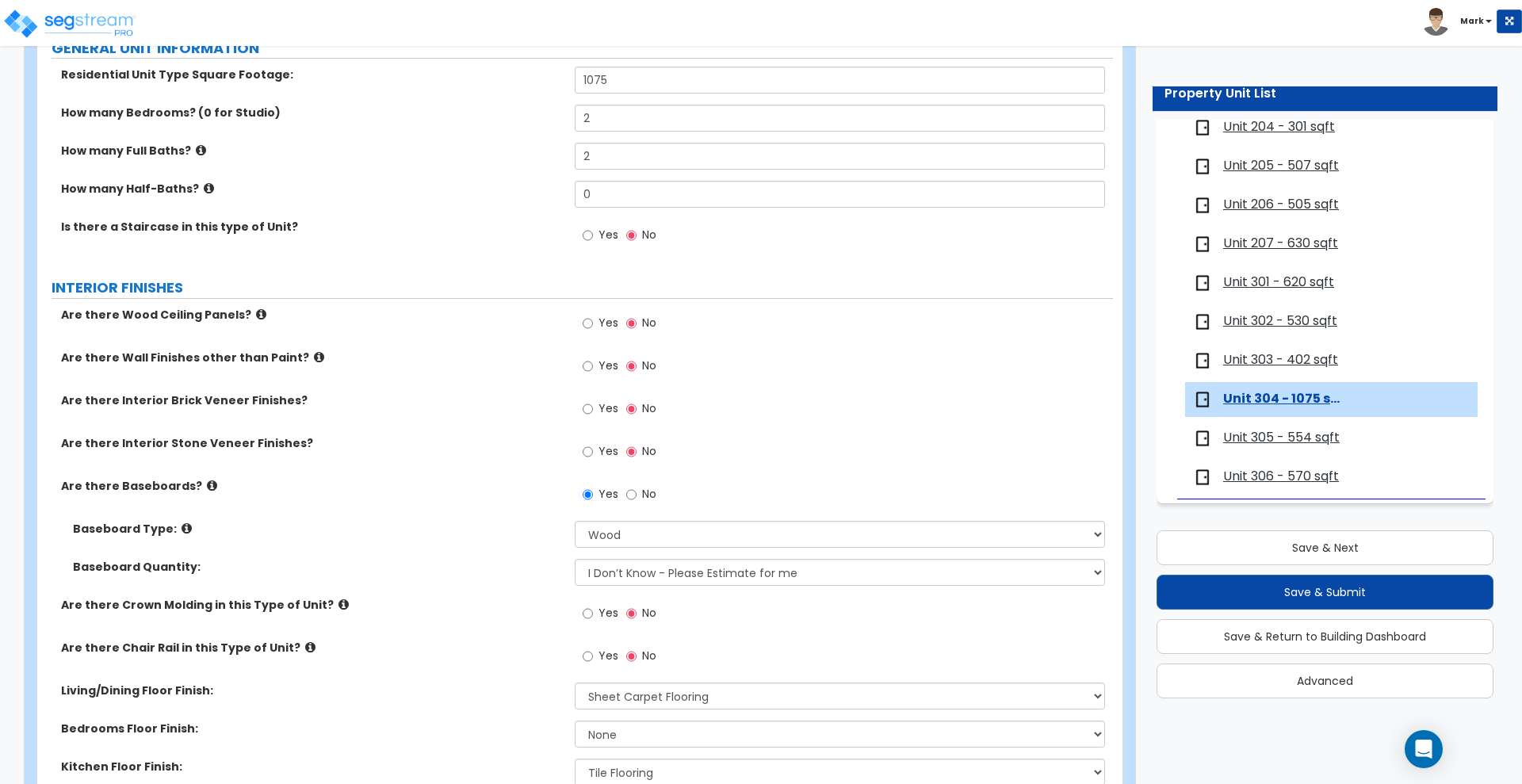
scroll to position [694, 0]
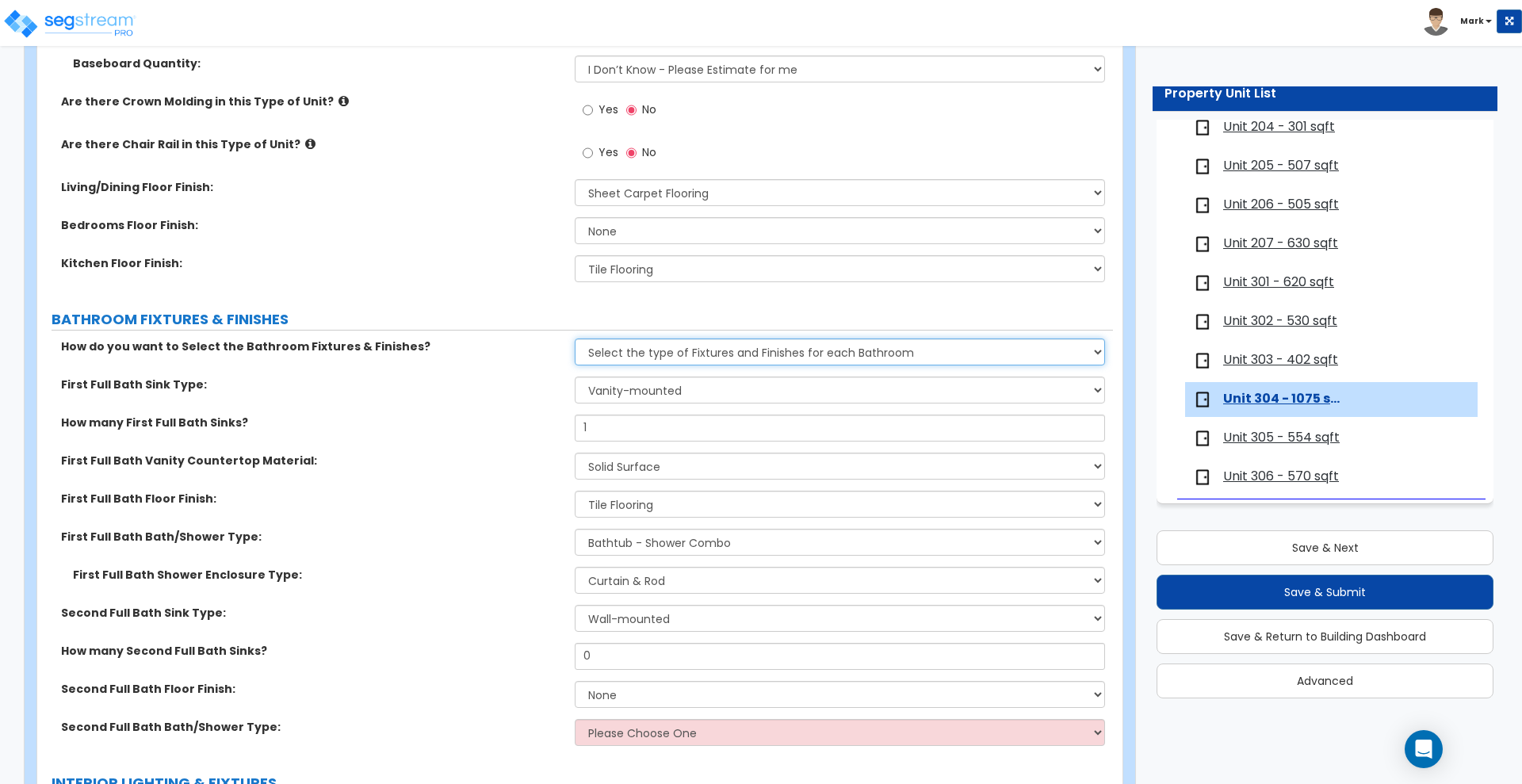
click at [882, 351] on select "Please Choose One Select the type of Fixtures and Finishes only for one Bath an…" at bounding box center [839, 352] width 530 height 27
select select "1"
click at [575, 339] on select "Please Choose One Select the type of Fixtures and Finishes only for one Bath an…" at bounding box center [839, 352] width 530 height 27
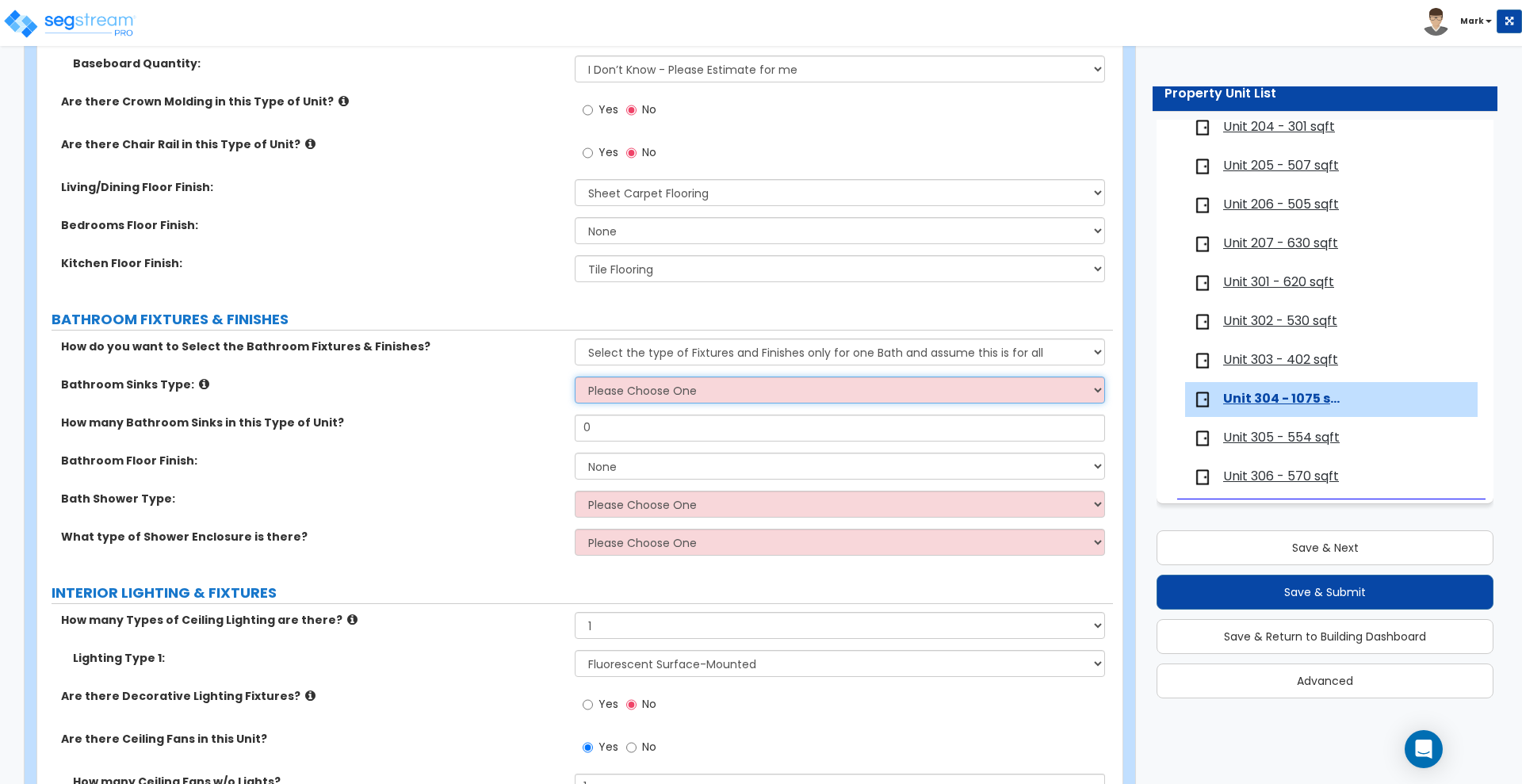
click at [744, 388] on select "Please Choose One Wall-mounted Pedestal-mounted Vanity-mounted" at bounding box center [839, 389] width 530 height 27
select select "3"
click at [575, 376] on select "Please Choose One Wall-mounted Pedestal-mounted Vanity-mounted" at bounding box center [839, 389] width 530 height 27
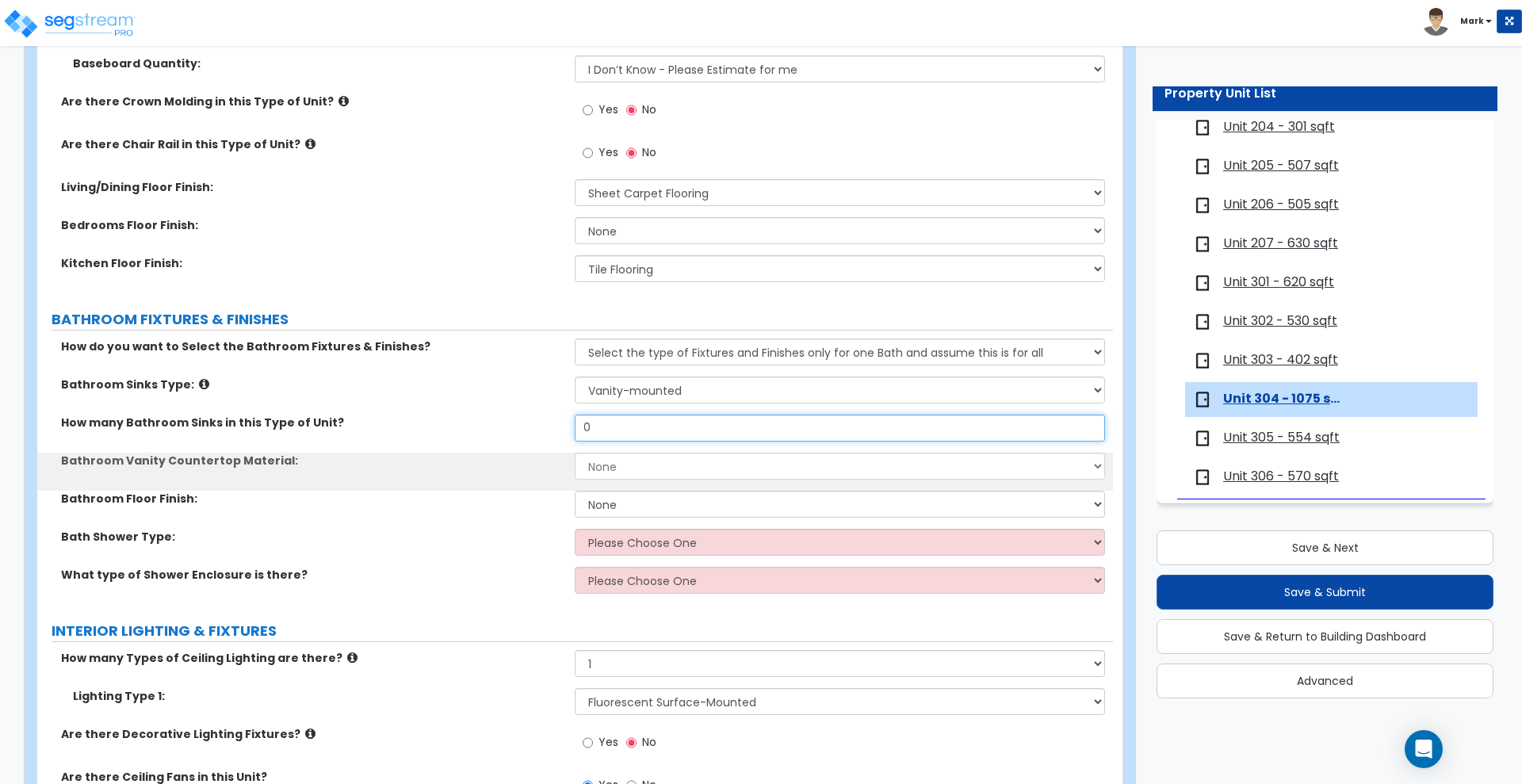
click at [648, 425] on input "0" at bounding box center [839, 427] width 530 height 27
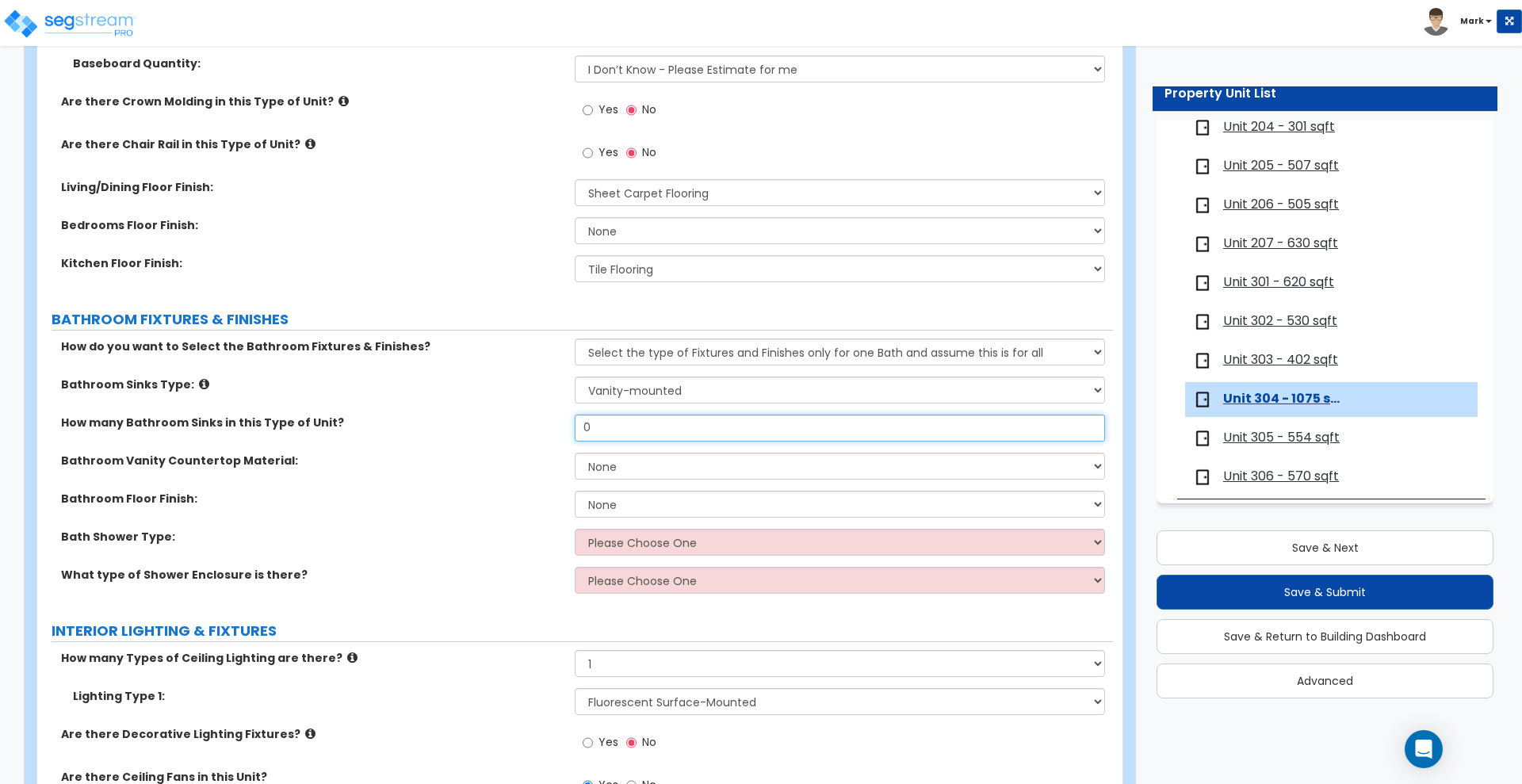
drag, startPoint x: 549, startPoint y: 436, endPoint x: 510, endPoint y: 437, distance: 39.0
click at [510, 437] on div "How many Bathroom Sinks in this Type of Unit? 0" at bounding box center [575, 433] width 1076 height 38
type input "1"
click at [650, 473] on select "None Plastic Laminate Solid Surface Stone Quartz Marble Tile Wood" at bounding box center [839, 466] width 530 height 27
select select "1"
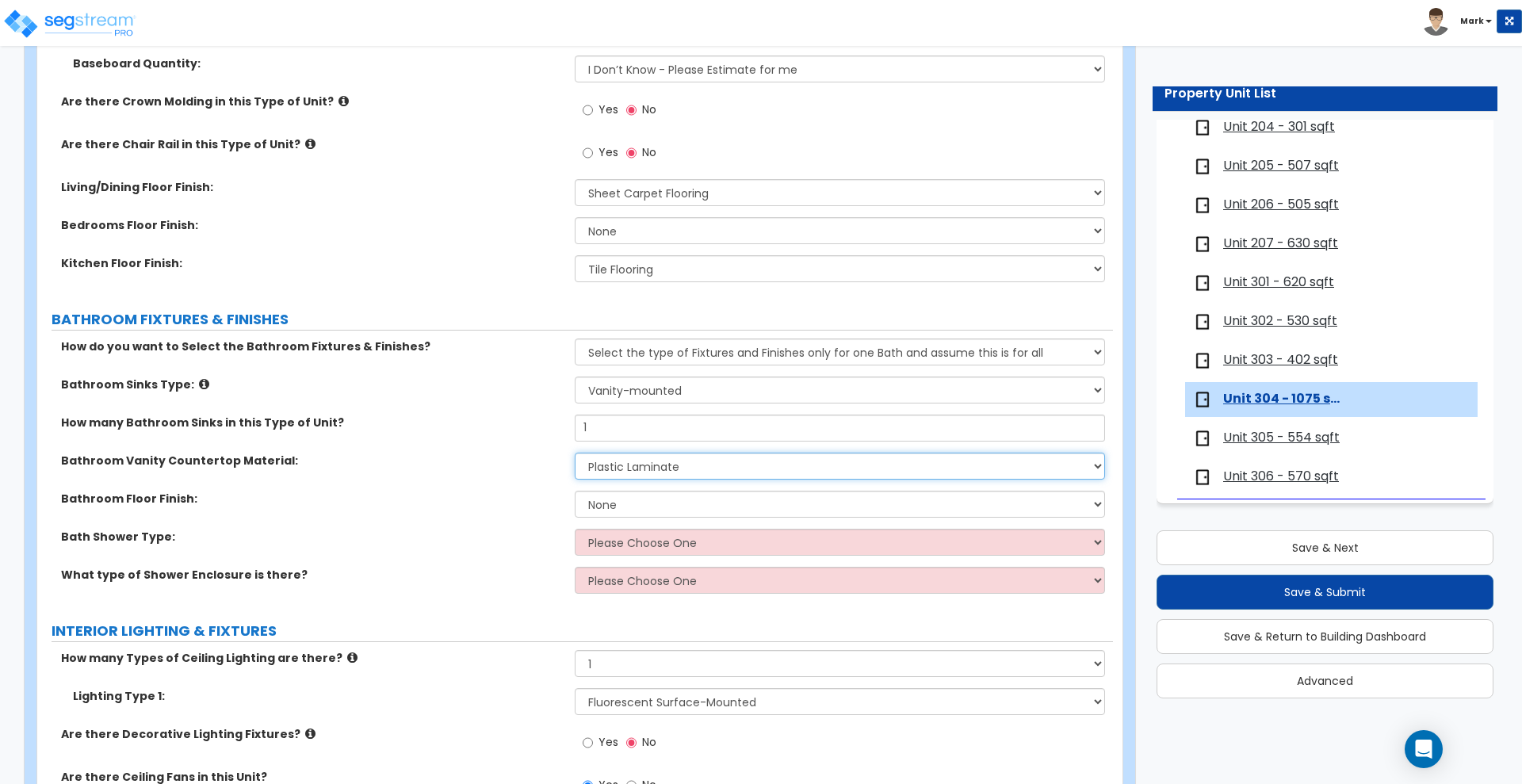
click at [575, 453] on select "None Plastic Laminate Solid Surface Stone Quartz Marble Tile Wood" at bounding box center [839, 466] width 530 height 27
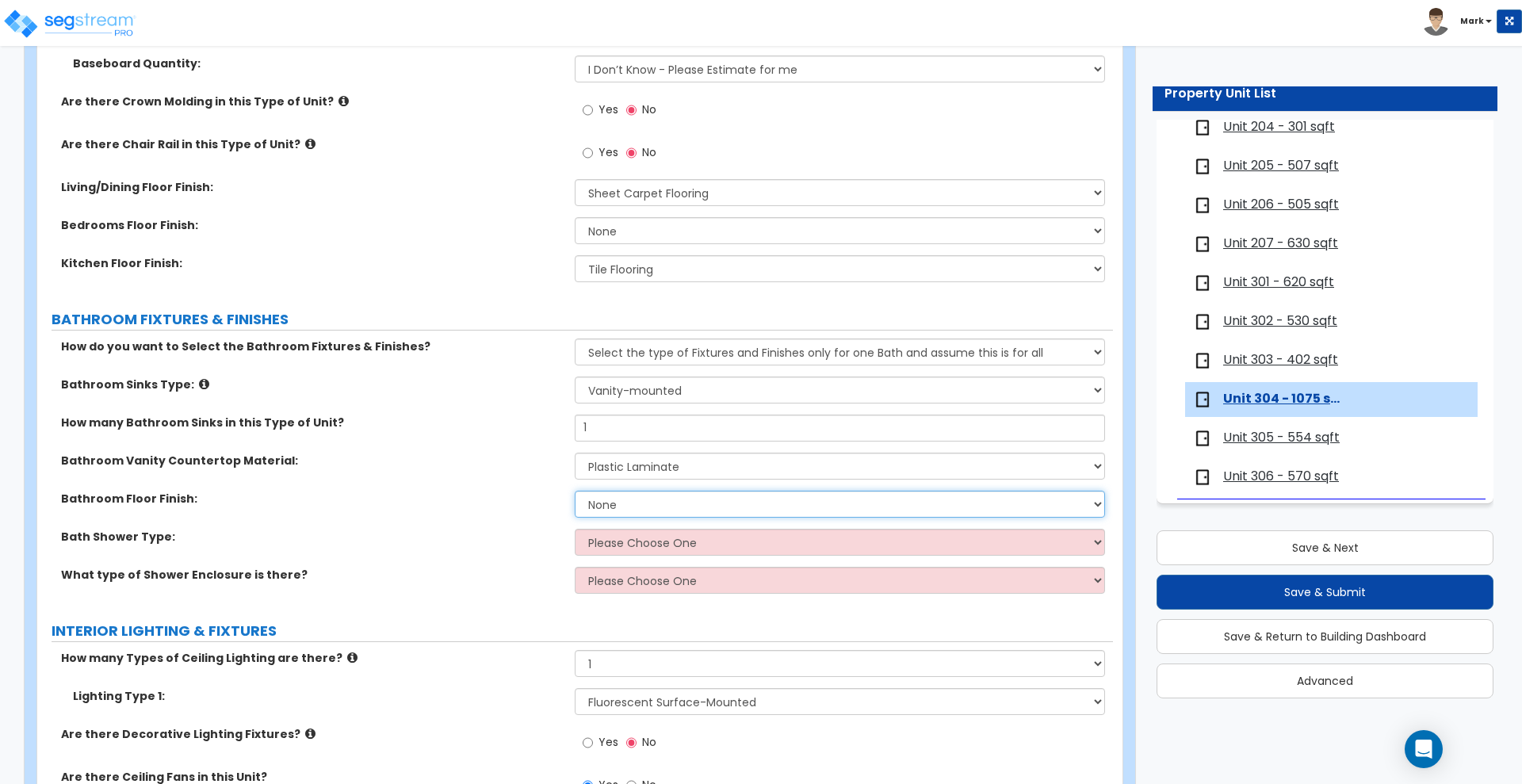
click at [626, 507] on select "None Tile Flooring Hardwood Flooring Resilient Laminate Flooring VCT Flooring S…" at bounding box center [839, 503] width 530 height 27
select select "1"
click at [575, 490] on select "None Tile Flooring Hardwood Flooring Resilient Laminate Flooring VCT Flooring S…" at bounding box center [839, 503] width 530 height 27
click at [654, 539] on select "Please Choose One Standalone Shower Bathtub - Shower Combination" at bounding box center [839, 541] width 530 height 27
select select "2"
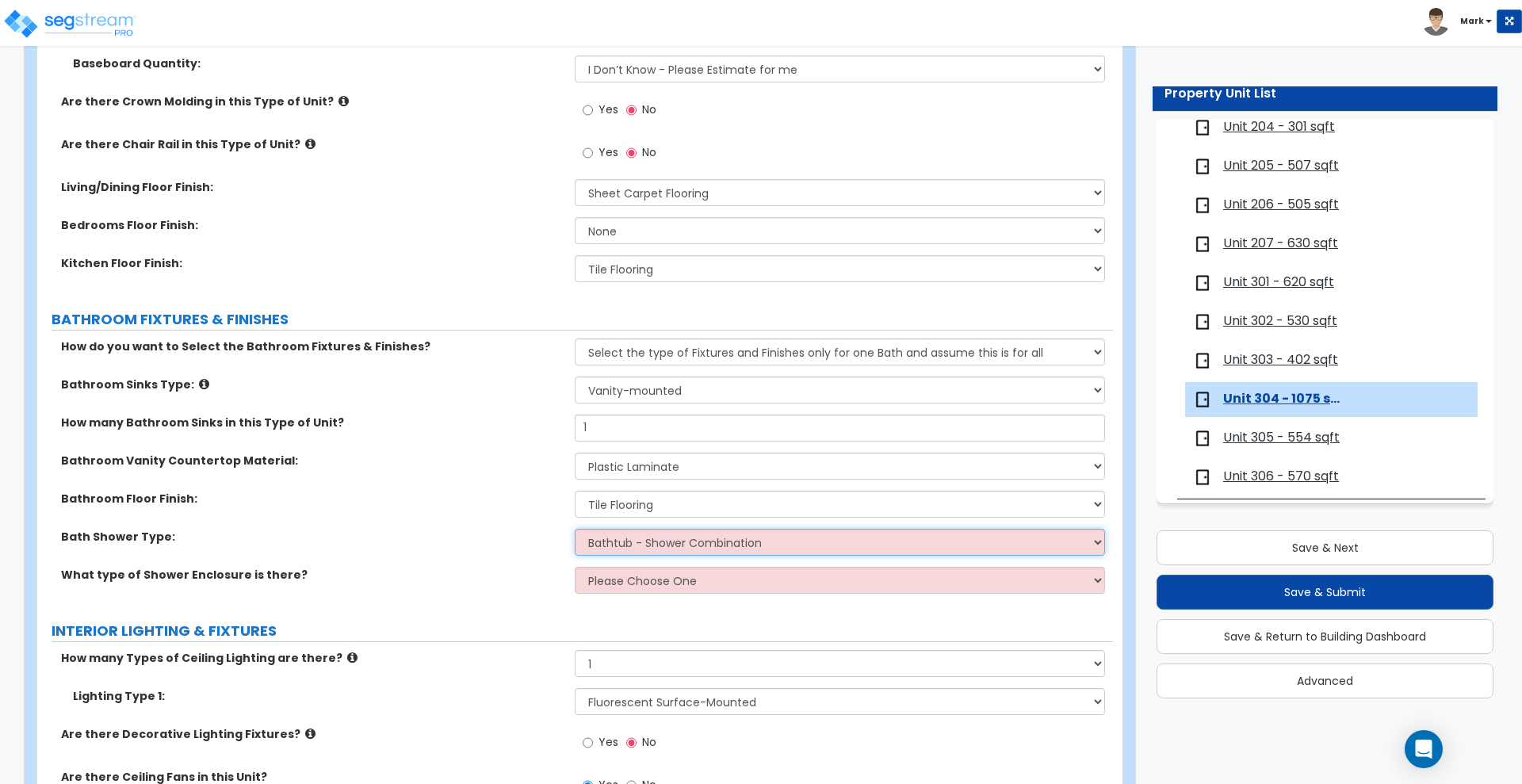
click at [575, 529] on select "Please Choose One Standalone Shower Bathtub - Shower Combination" at bounding box center [839, 541] width 530 height 27
click at [674, 585] on select "Please Choose One Curtain & [PERSON_NAME] Sliding Doors Glass Hinged Doors" at bounding box center [839, 580] width 530 height 27
select select "1"
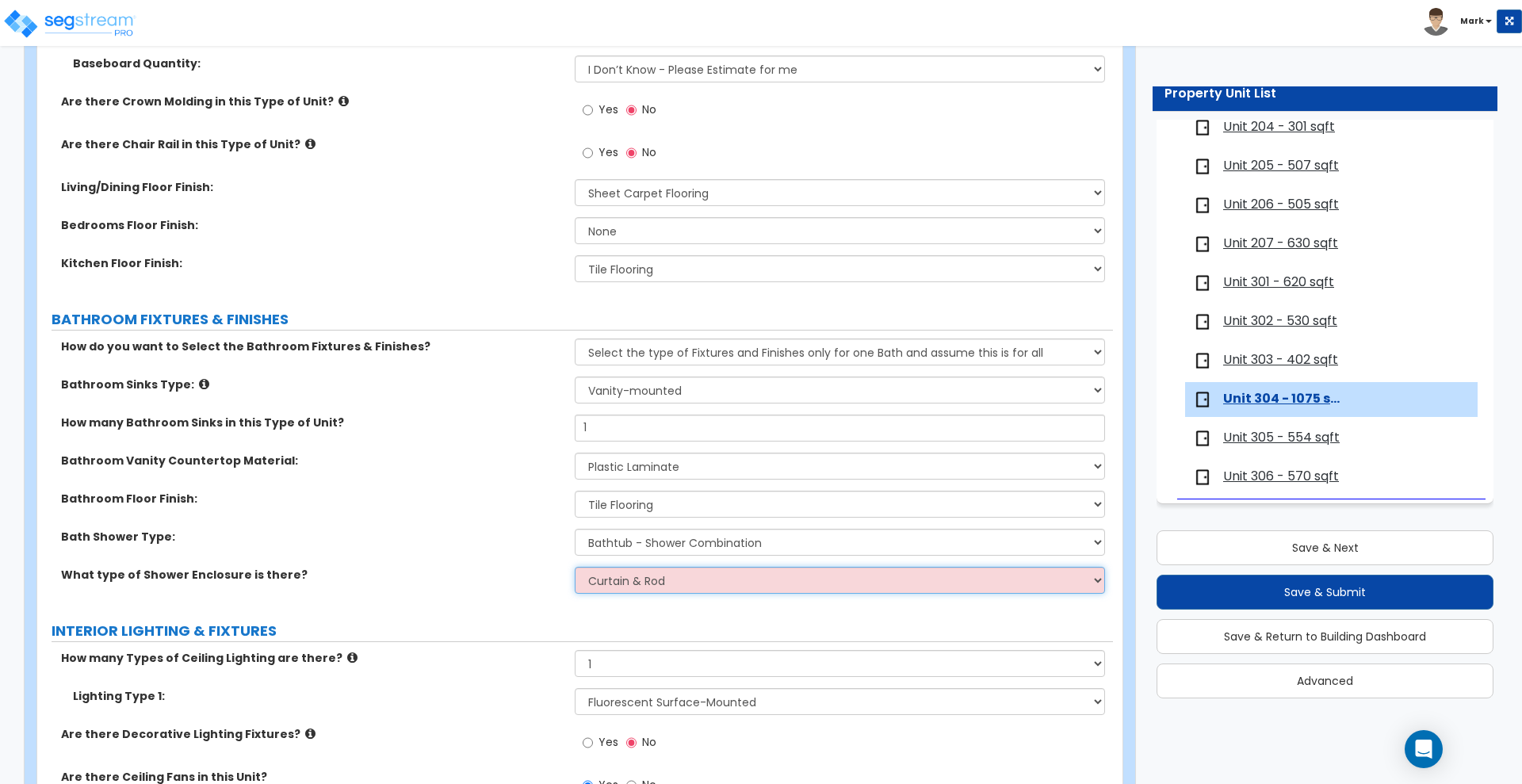
click at [575, 567] on select "Please Choose One Curtain & [PERSON_NAME] Sliding Doors Glass Hinged Doors" at bounding box center [839, 580] width 530 height 27
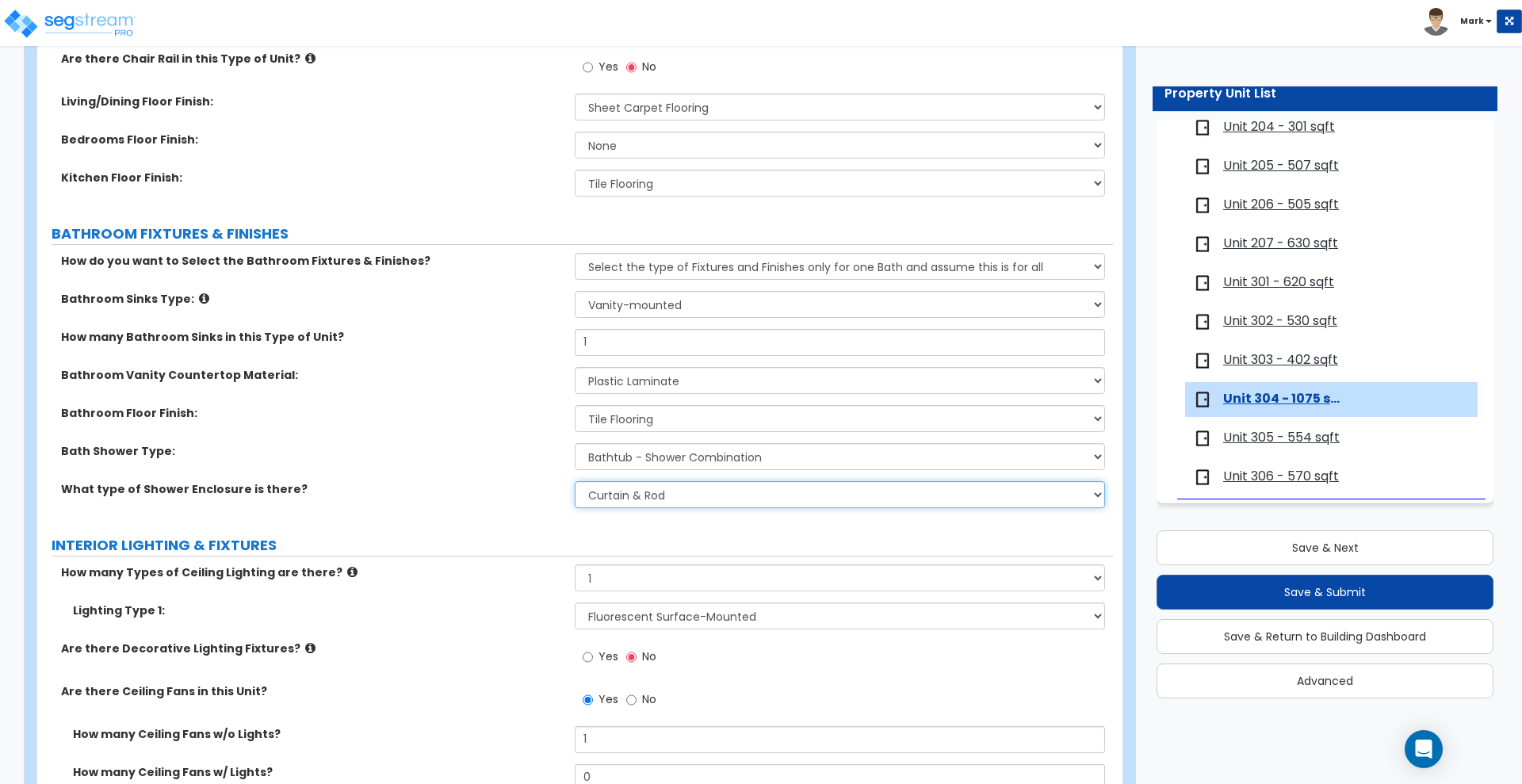
scroll to position [893, 0]
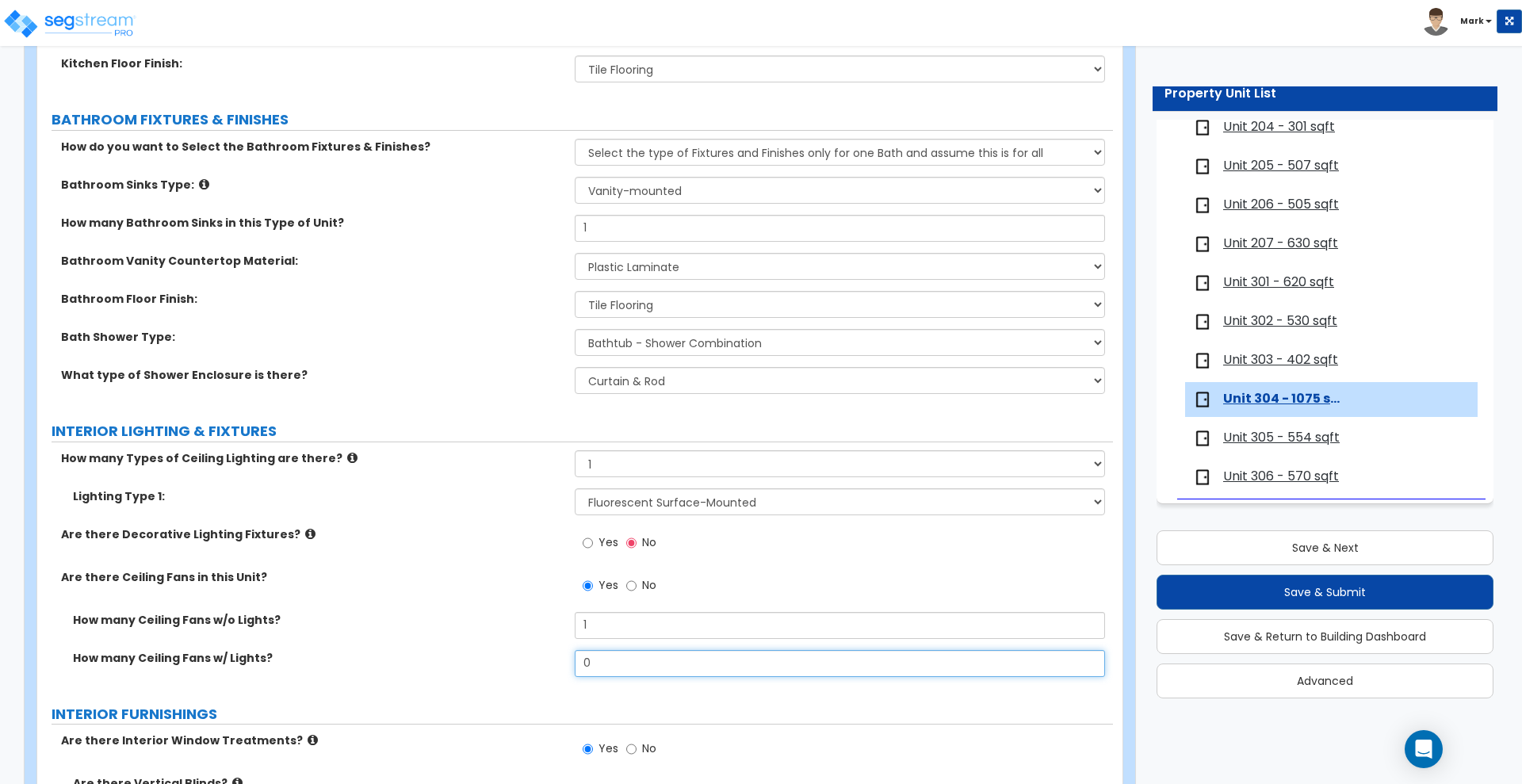
drag, startPoint x: 607, startPoint y: 663, endPoint x: 485, endPoint y: 659, distance: 122.1
click at [486, 660] on div "How many Ceiling Fans w/ Lights? 0" at bounding box center [575, 669] width 1076 height 38
type input "1"
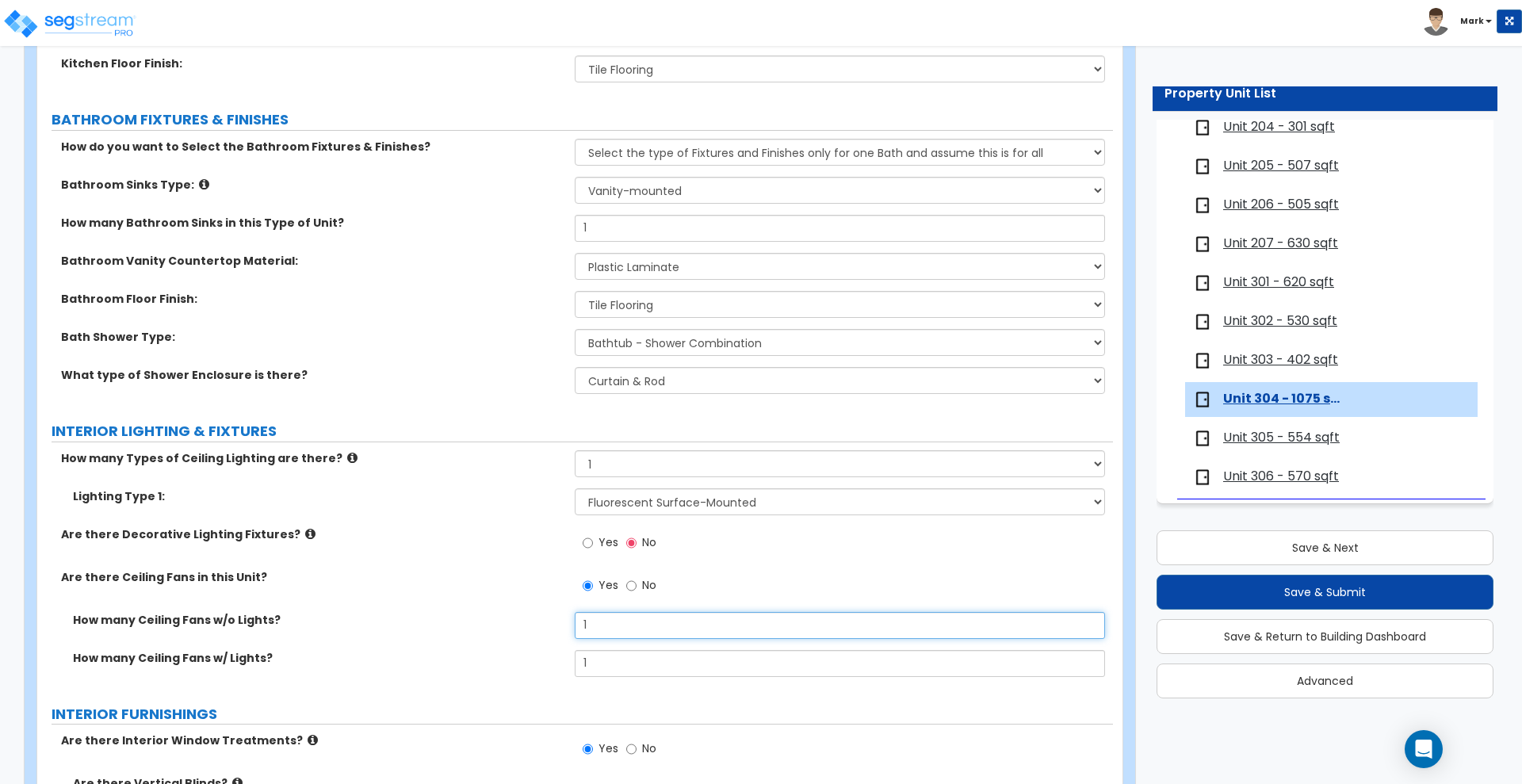
click at [474, 621] on div "How many Ceiling Fans w/o Lights? 1" at bounding box center [575, 631] width 1076 height 38
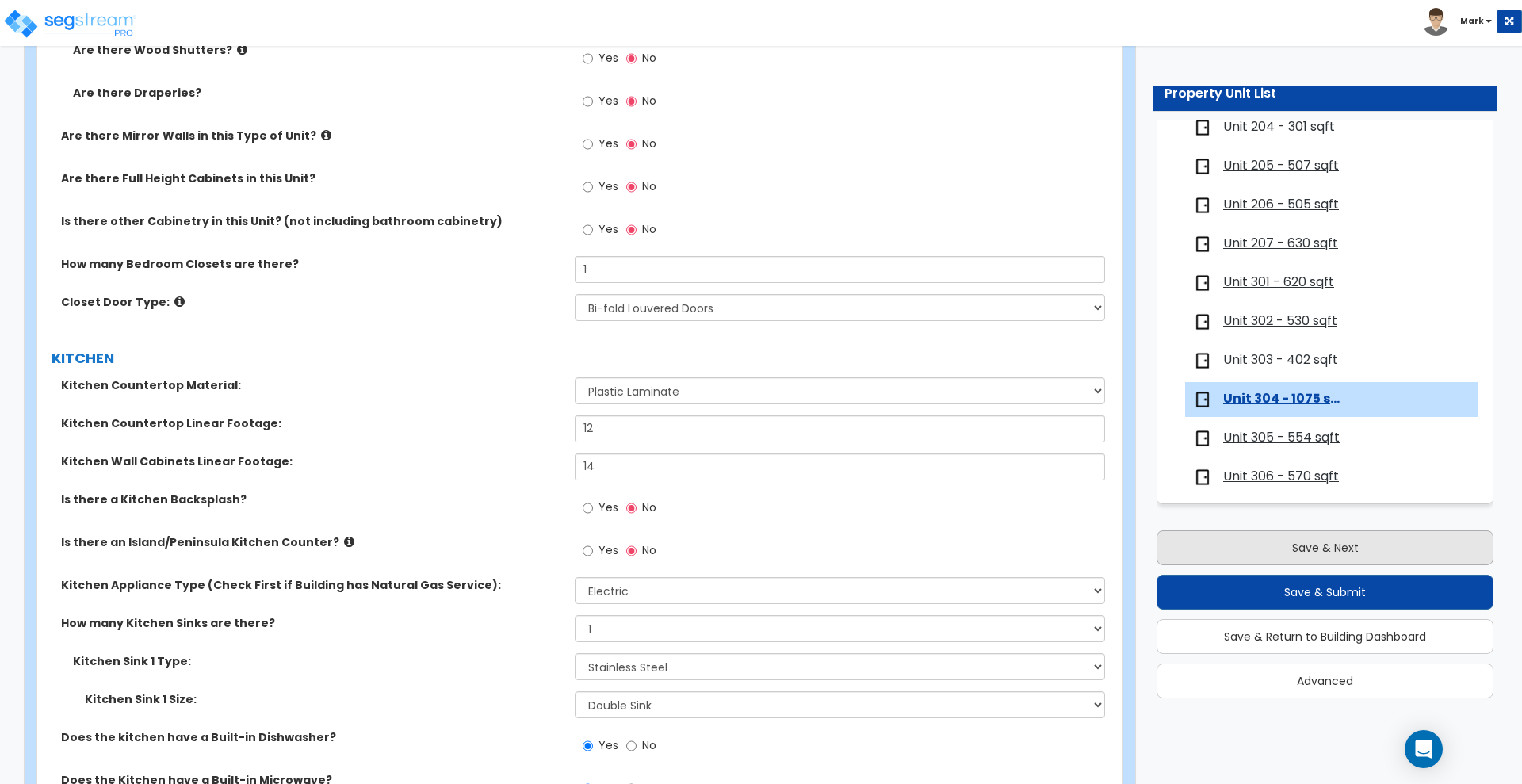
scroll to position [1882, 0]
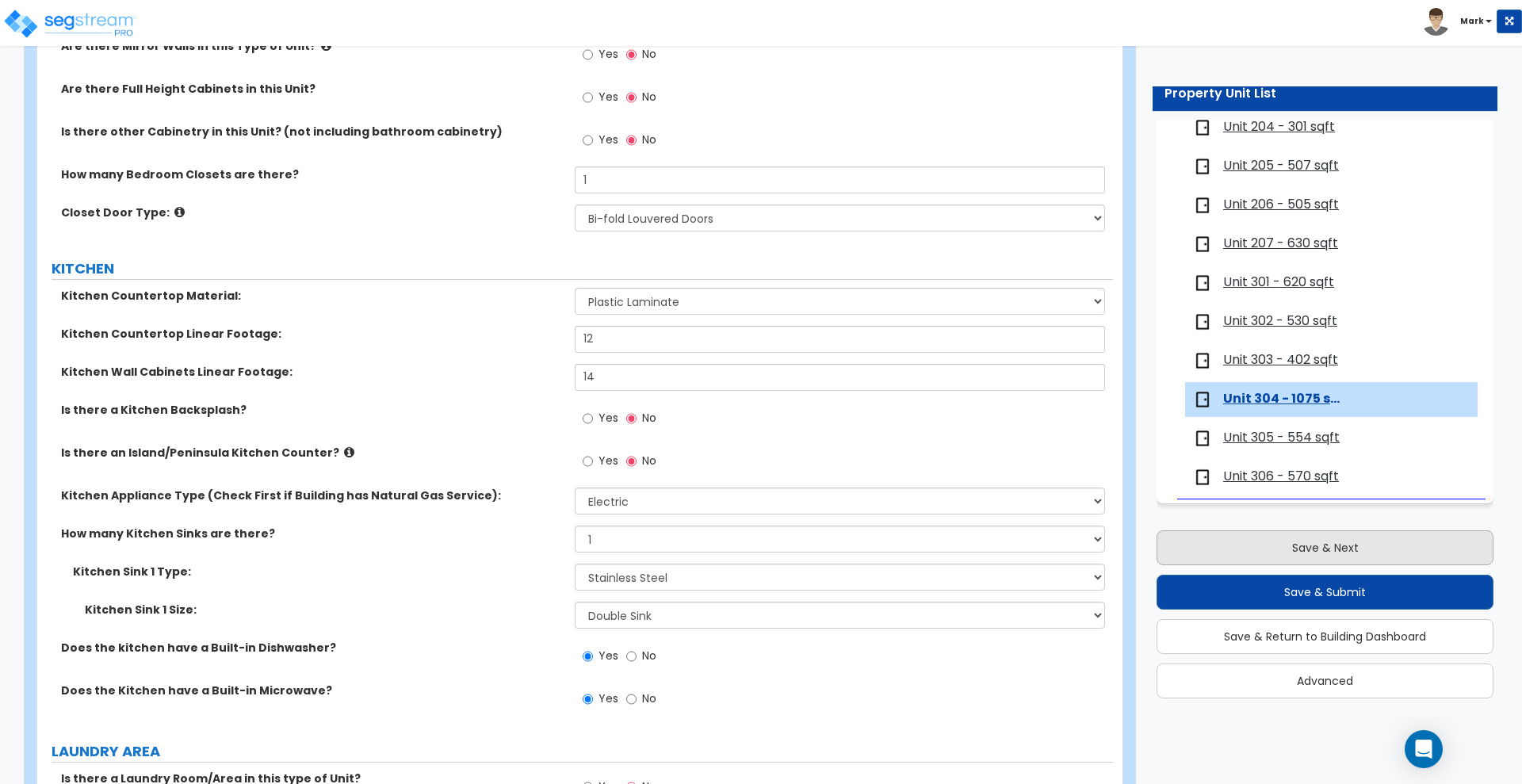
type input "0"
click at [1256, 547] on button "Save & Next" at bounding box center [1325, 548] width 337 height 35
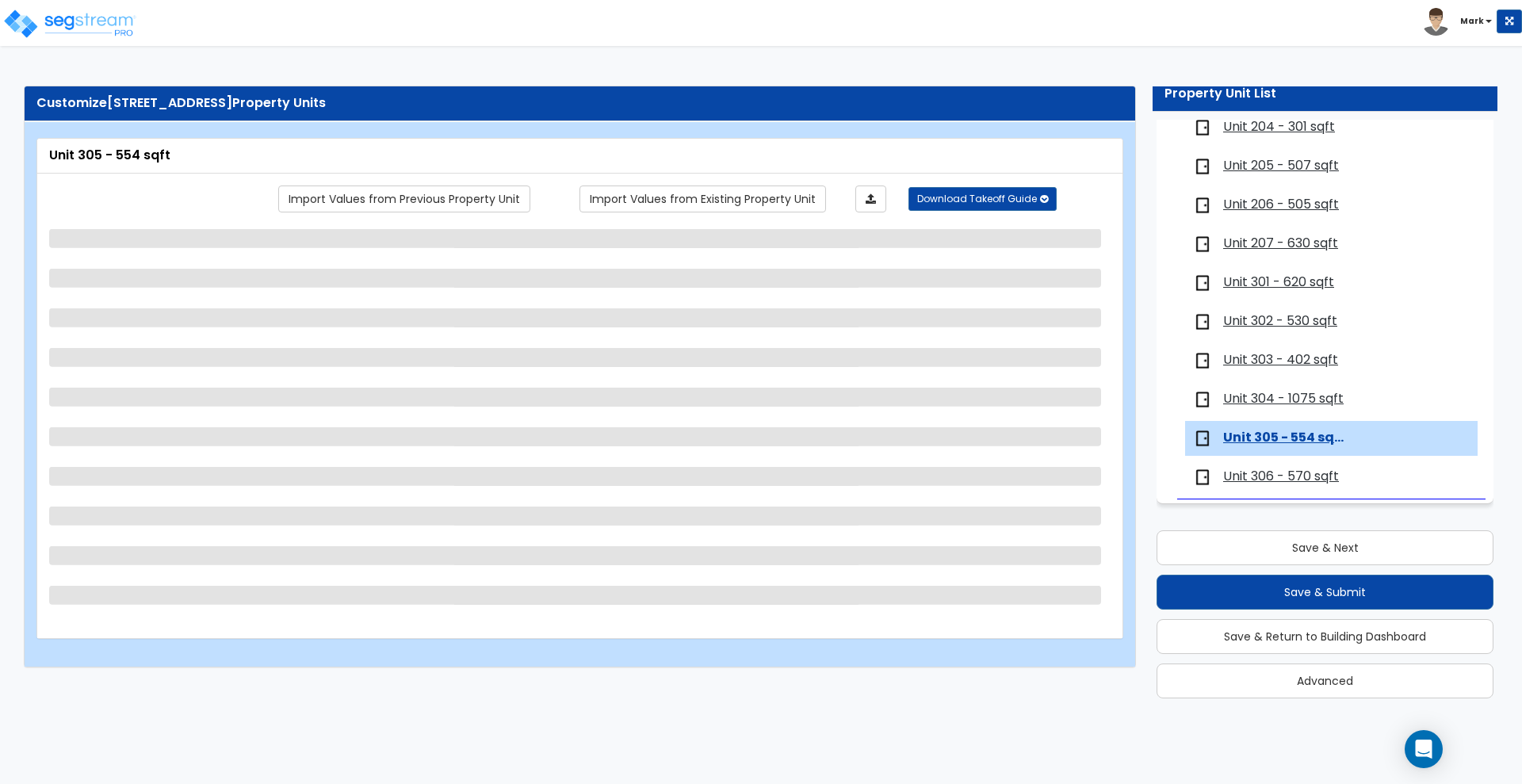
scroll to position [0, 0]
select select "1"
select select "5"
select select "1"
select select "2"
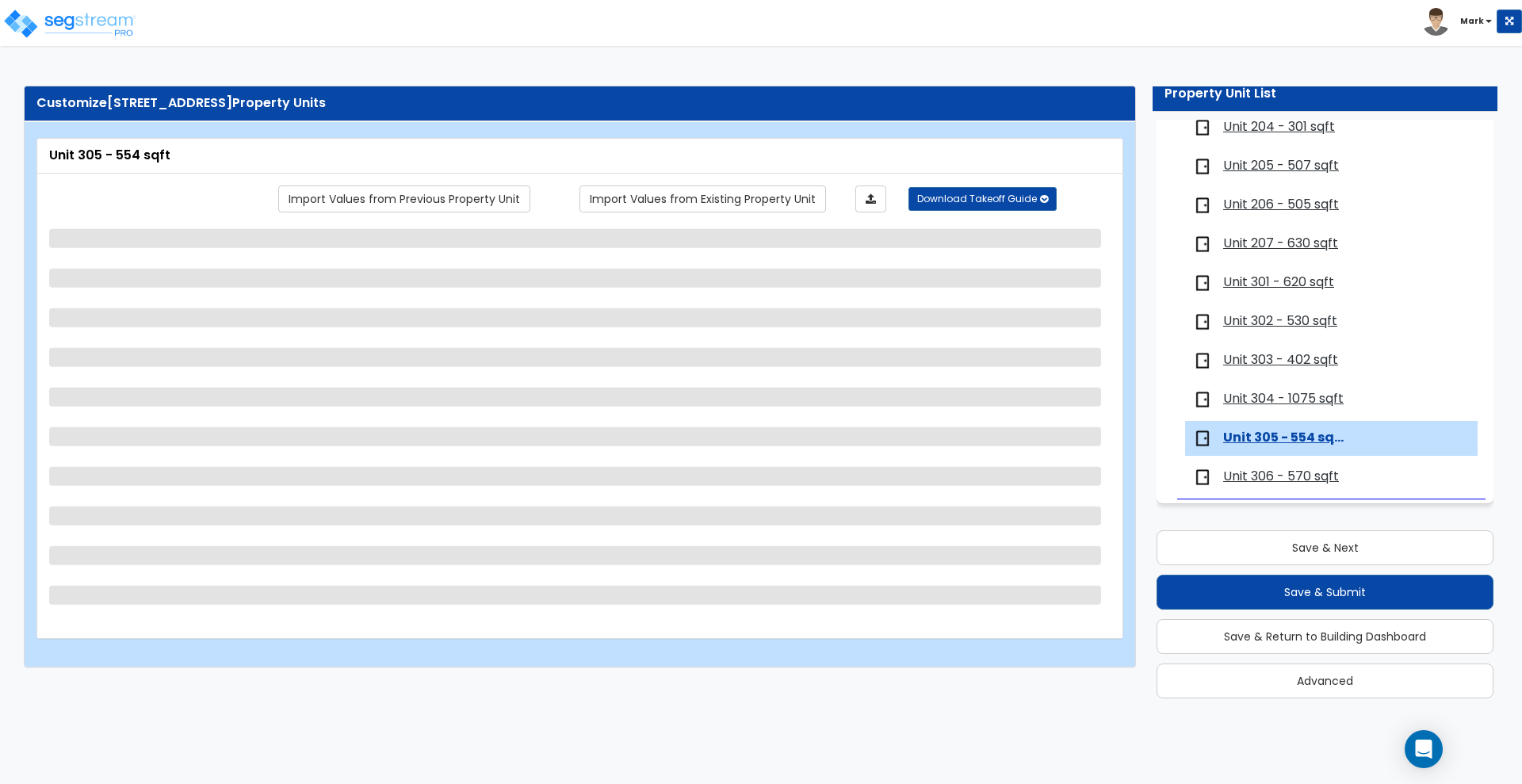
select select "1"
select select "3"
select select "1"
select select "2"
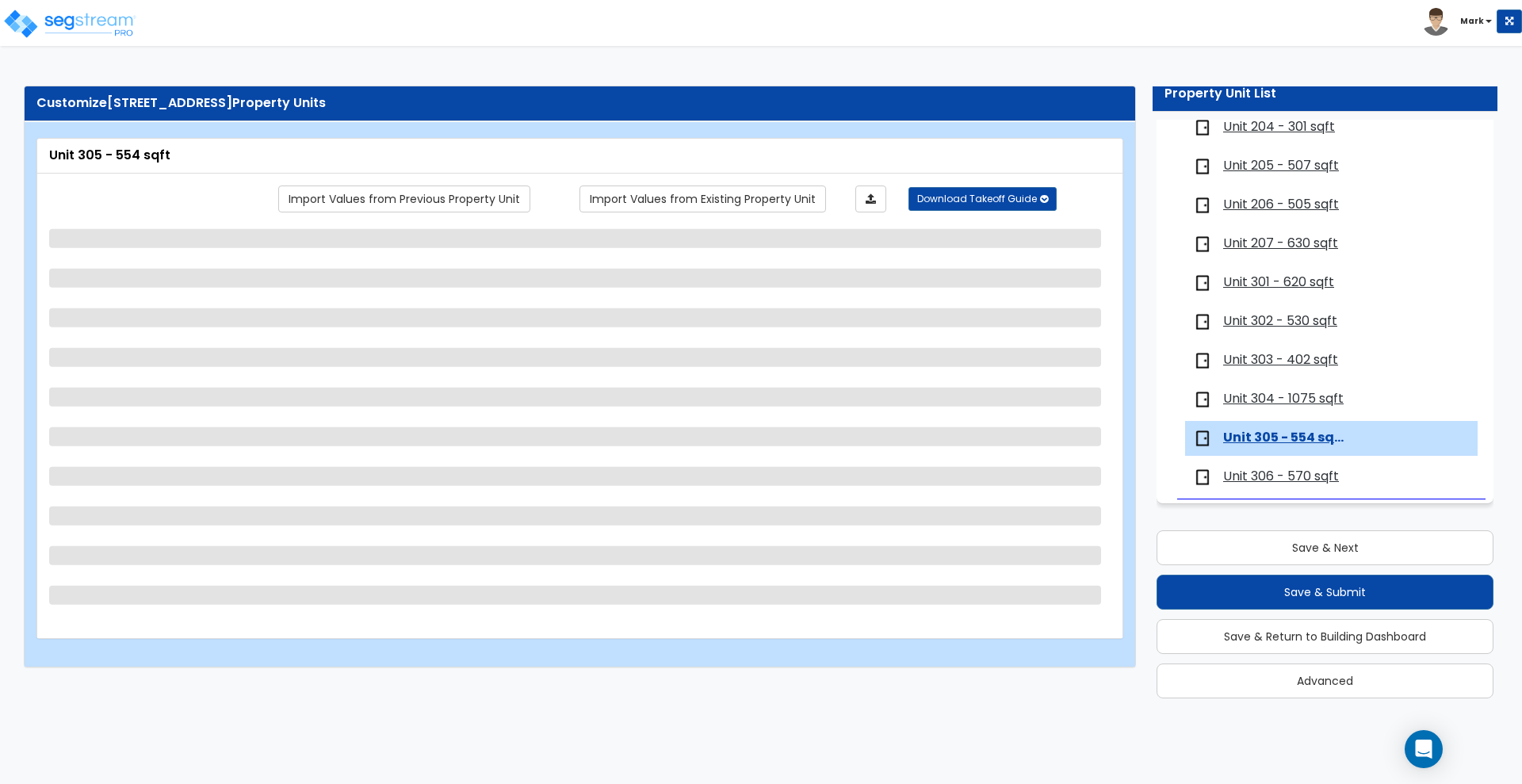
select select "1"
select select "2"
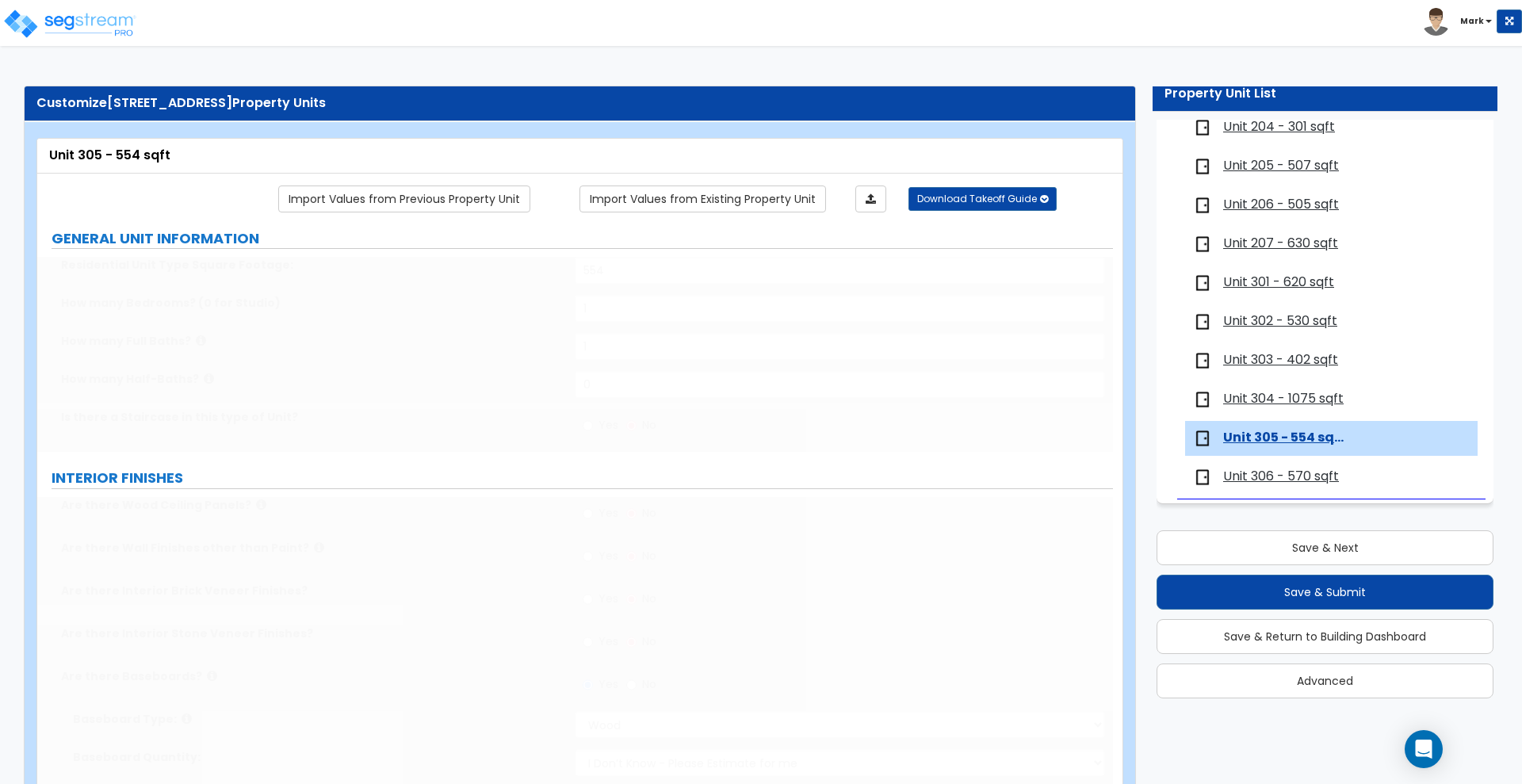
select select "3"
type input "1"
select select "2"
select select "1"
select select "2"
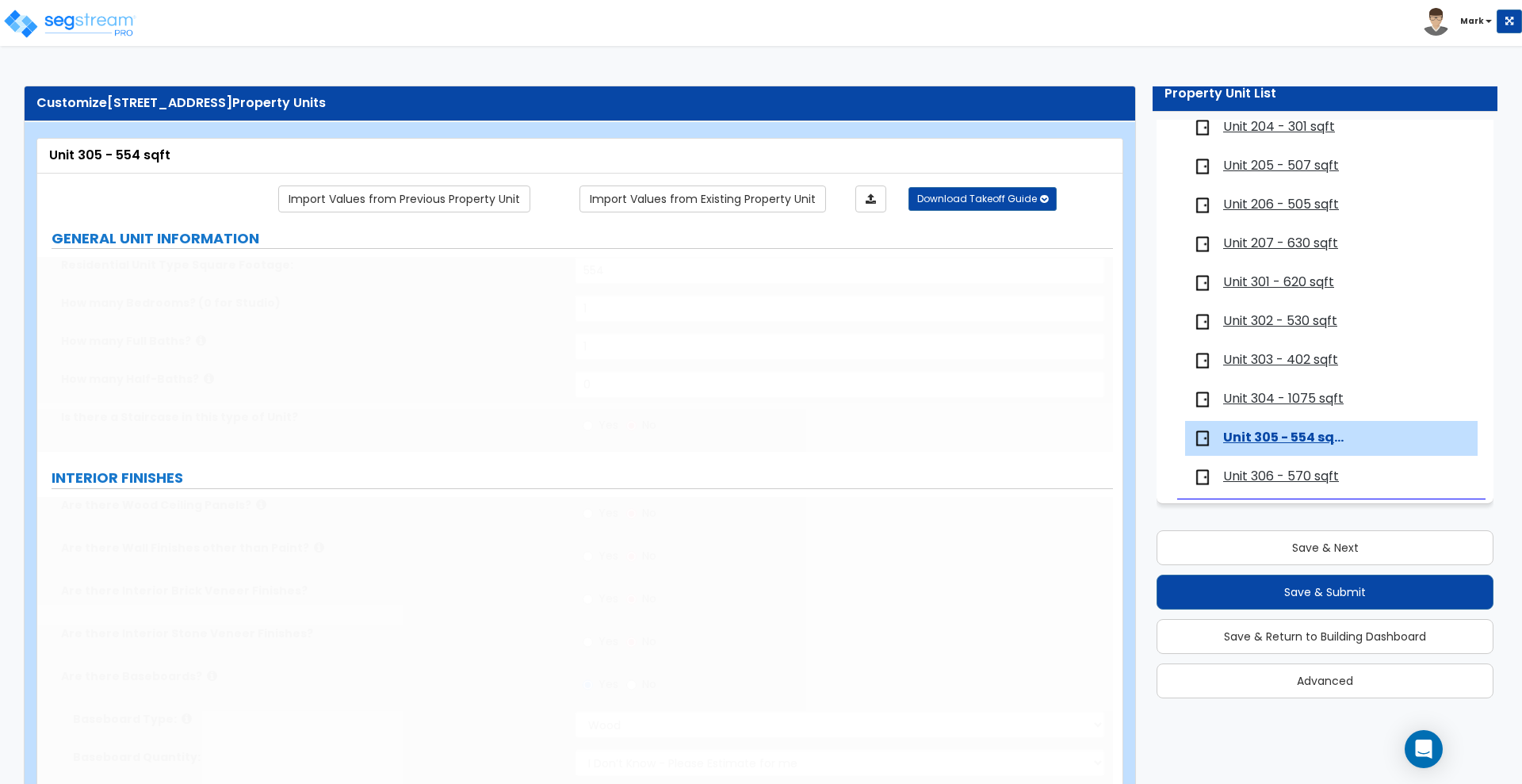
select select "1"
